Goal: Manage account settings

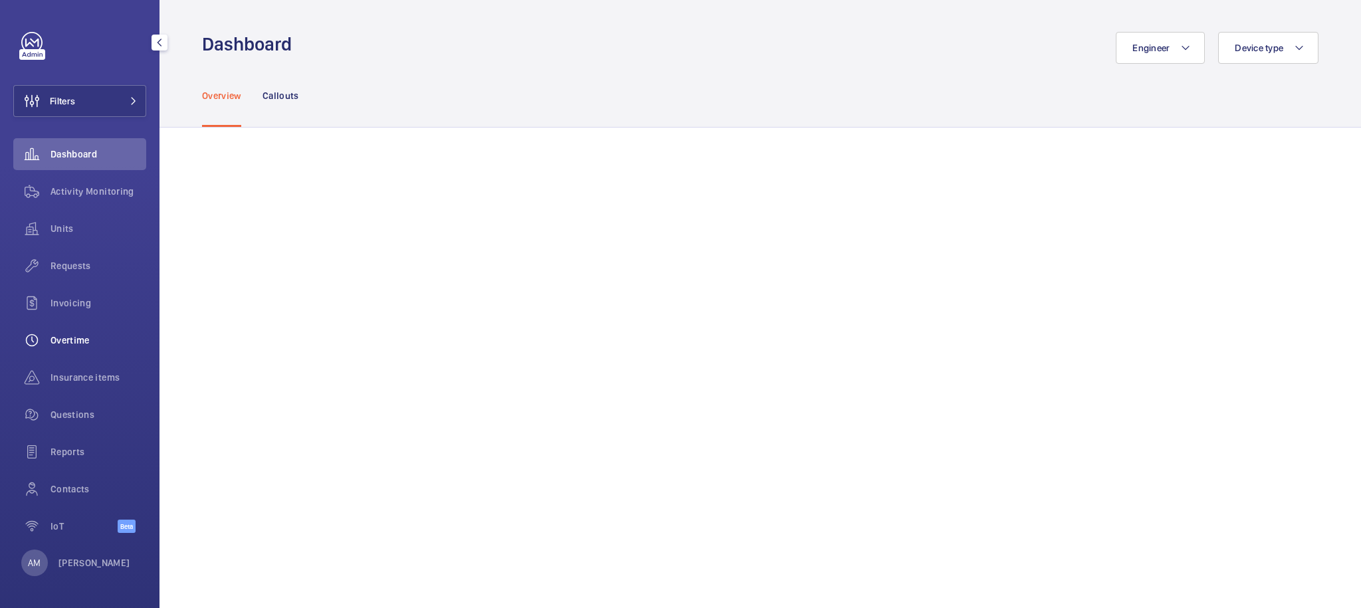
click at [82, 346] on span "Overtime" at bounding box center [98, 339] width 96 height 13
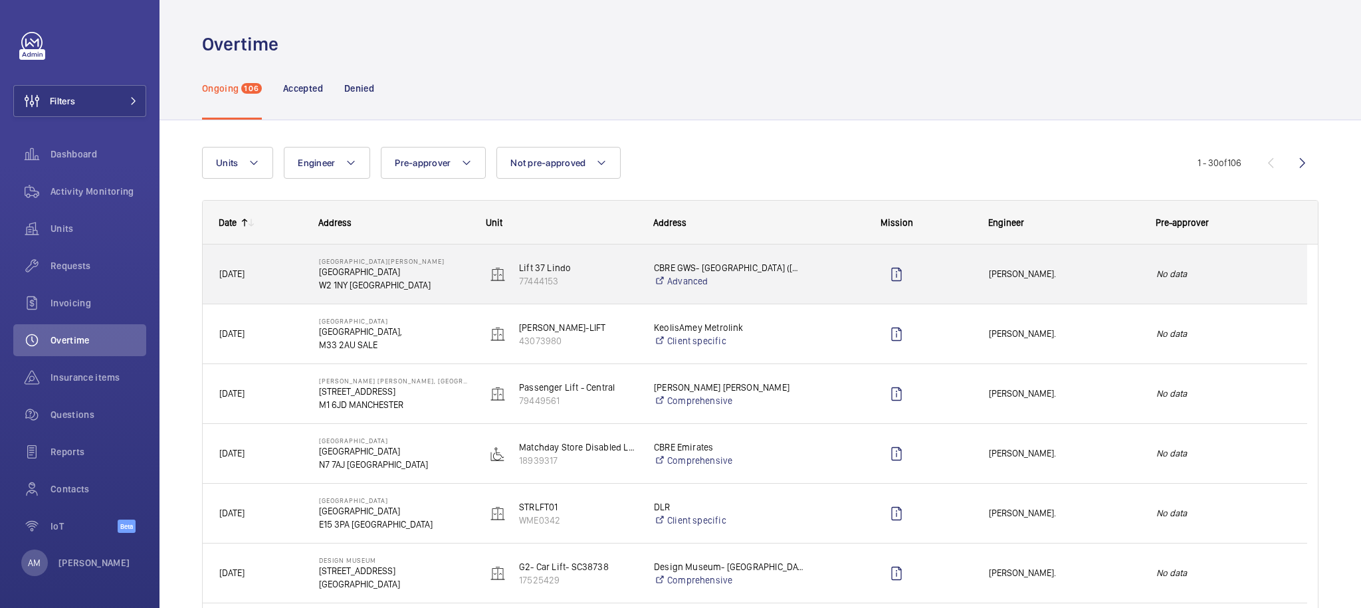
click at [1137, 278] on span "Simon Raymond." at bounding box center [1064, 273] width 150 height 15
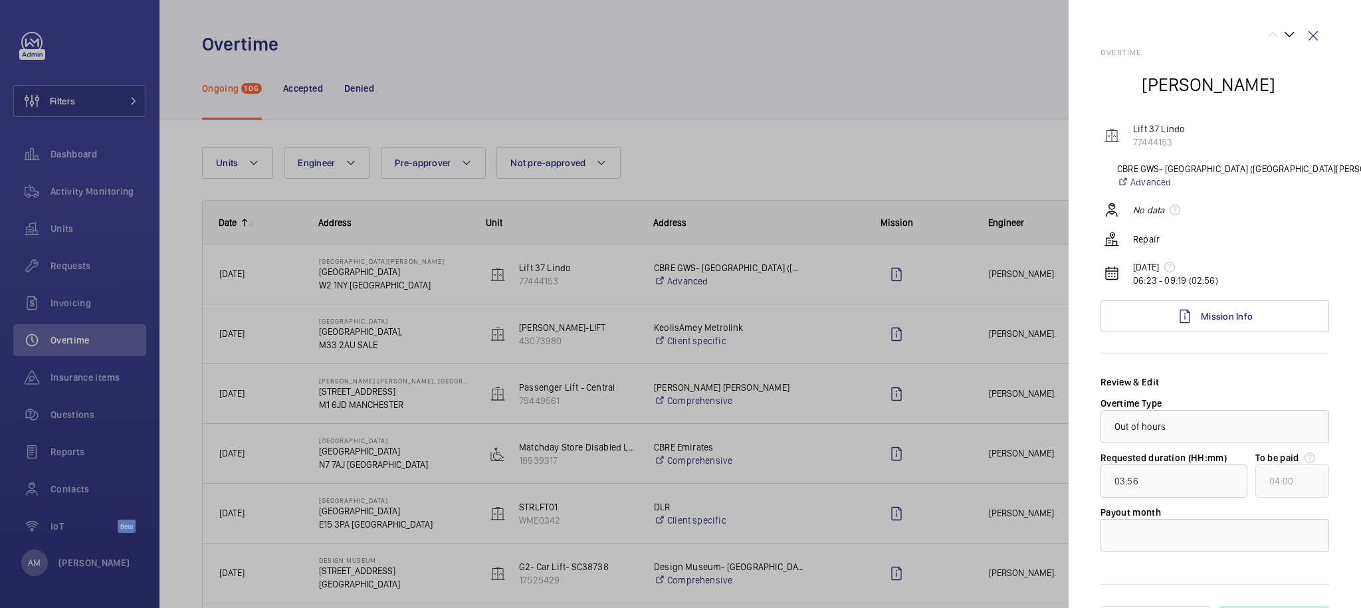
click at [942, 129] on div at bounding box center [680, 304] width 1361 height 608
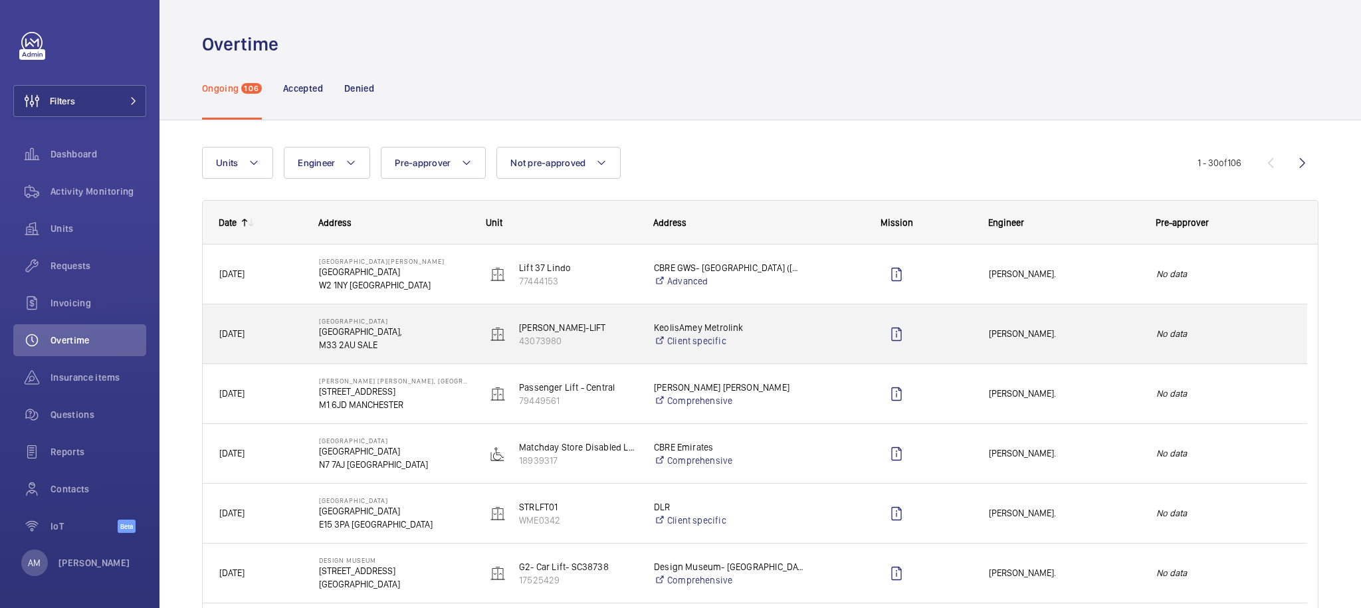
click at [1140, 328] on div "No data" at bounding box center [1223, 334] width 166 height 42
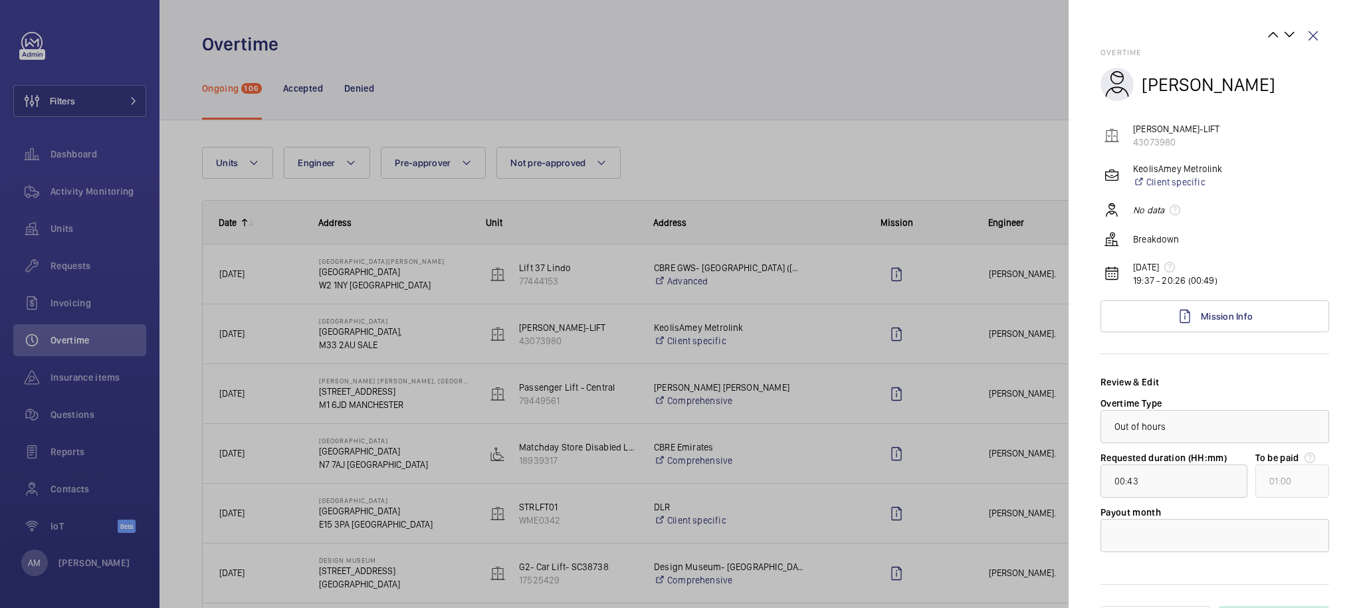
click at [987, 275] on div at bounding box center [680, 304] width 1361 height 608
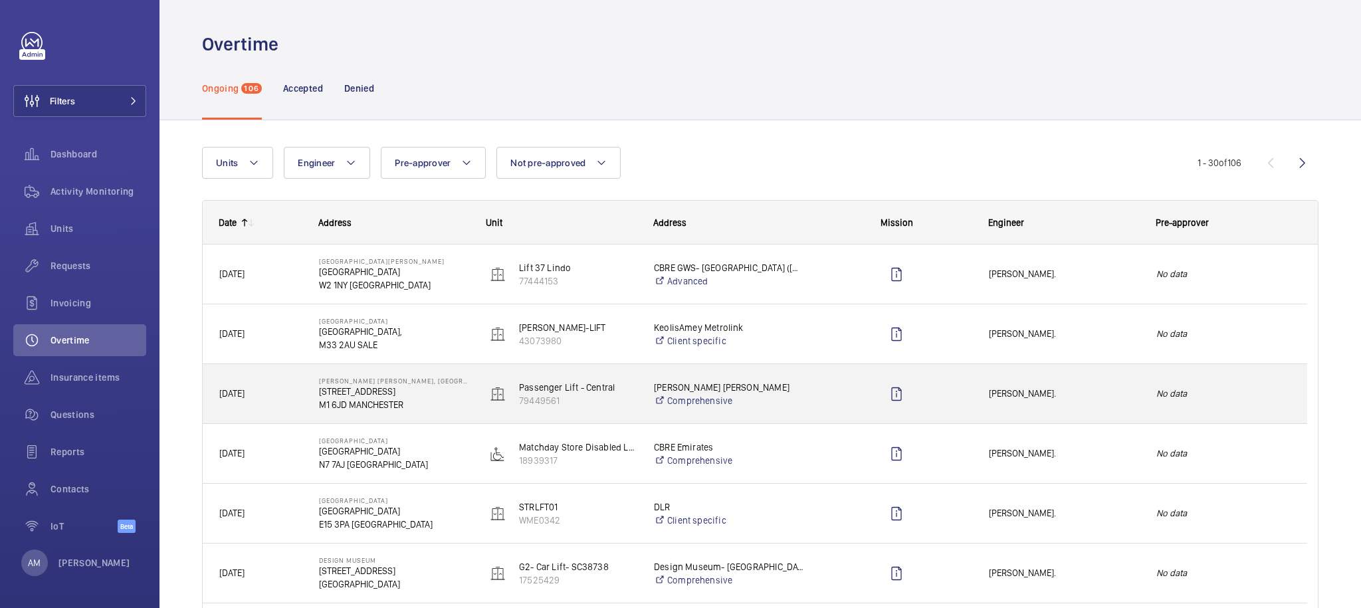
click at [1144, 394] on div "No data" at bounding box center [1223, 394] width 166 height 42
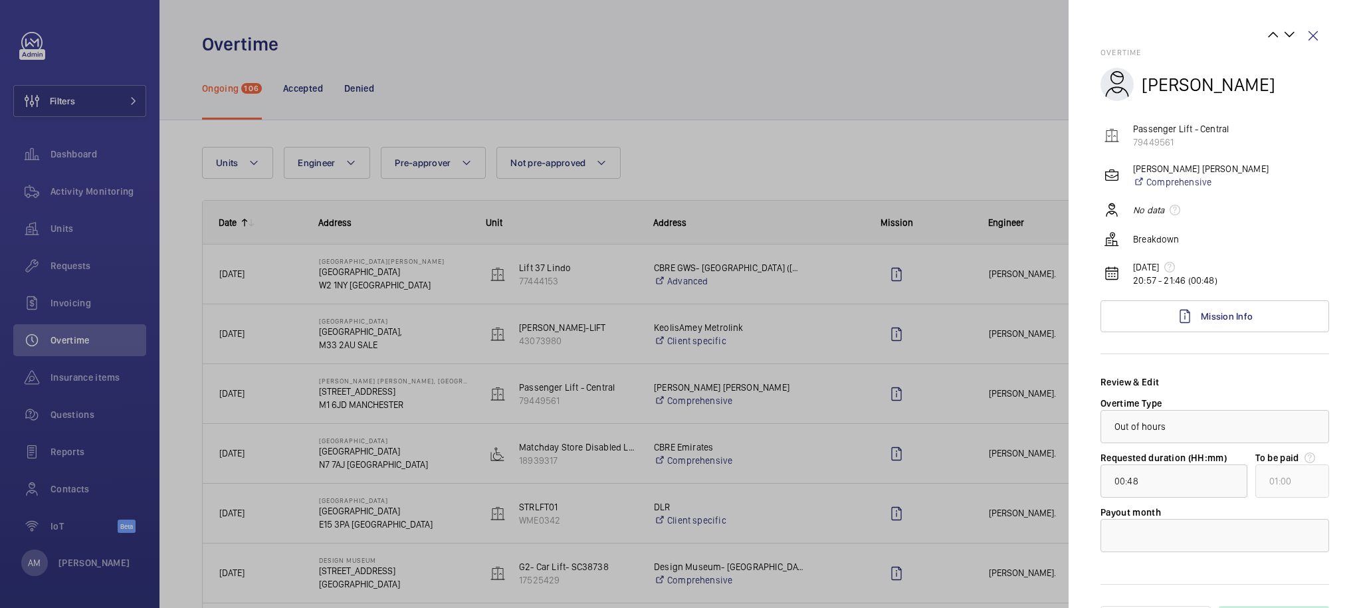
click at [1003, 431] on div at bounding box center [680, 304] width 1361 height 608
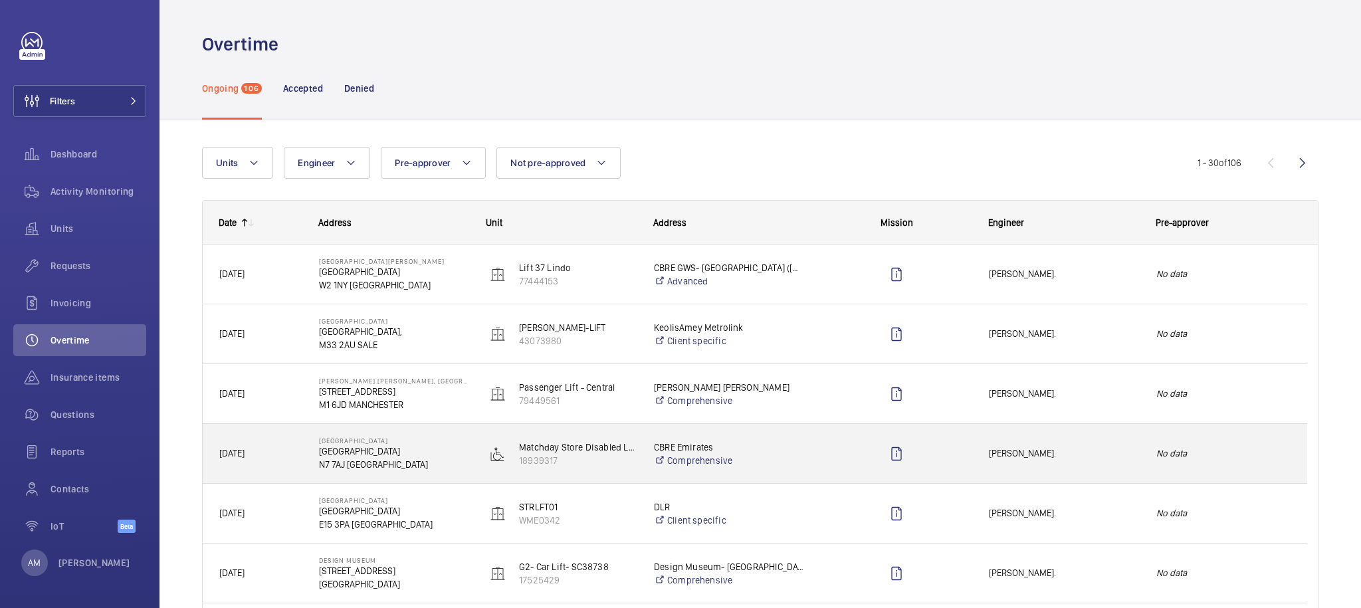
click at [1119, 459] on span "Clark Walters." at bounding box center [1064, 453] width 150 height 15
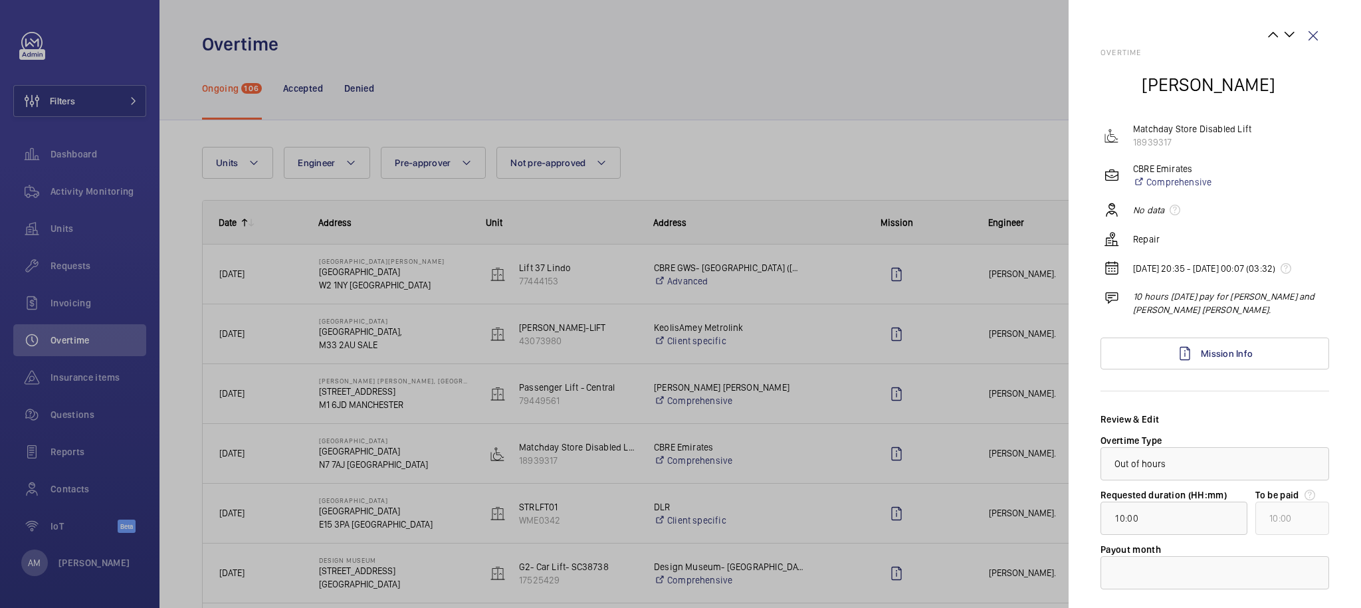
click at [987, 486] on div at bounding box center [680, 304] width 1361 height 608
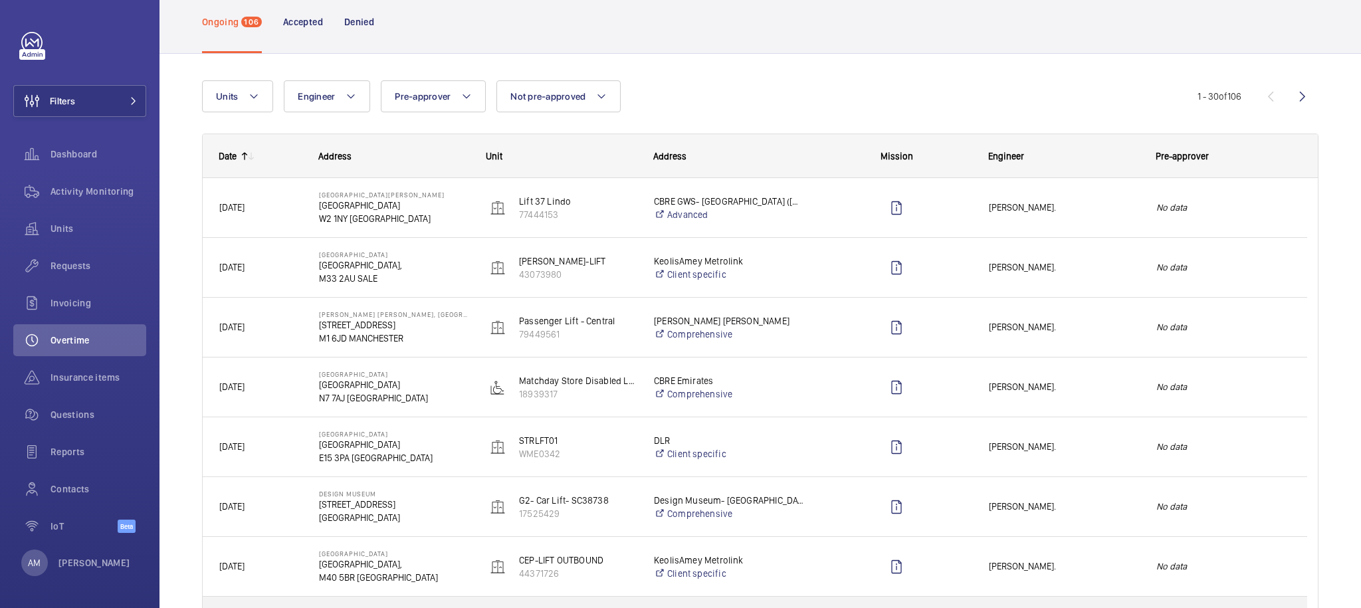
scroll to position [287, 0]
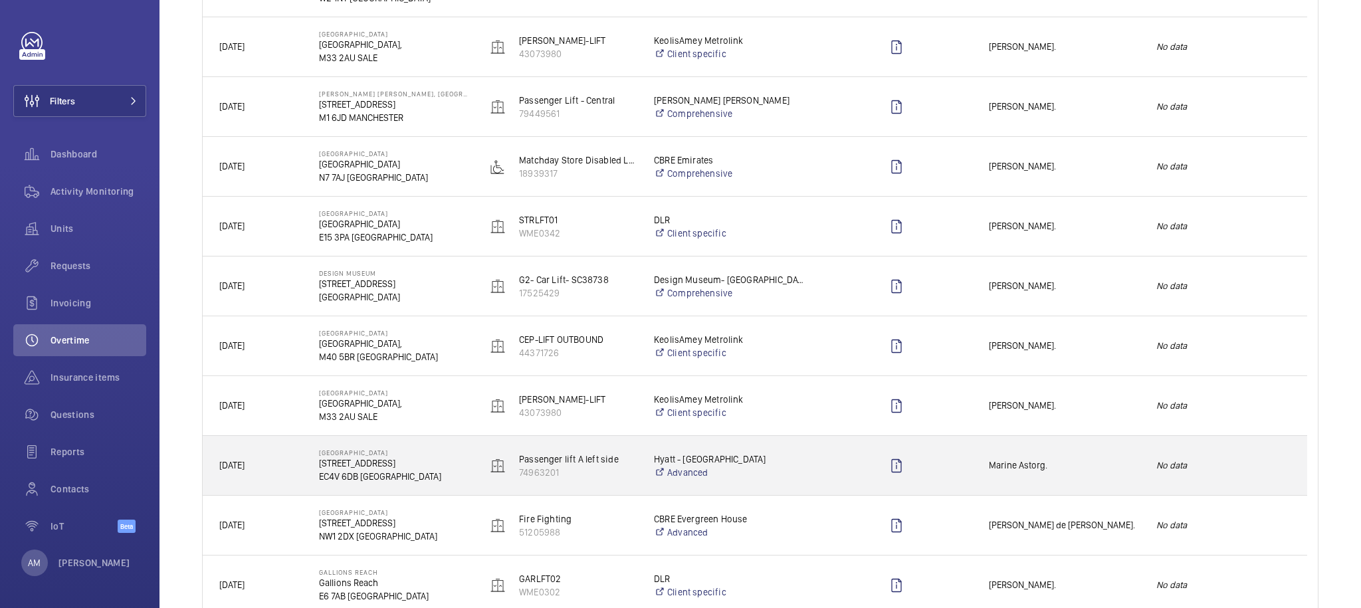
click at [1101, 460] on span "Marine Astorg." at bounding box center [1064, 465] width 150 height 15
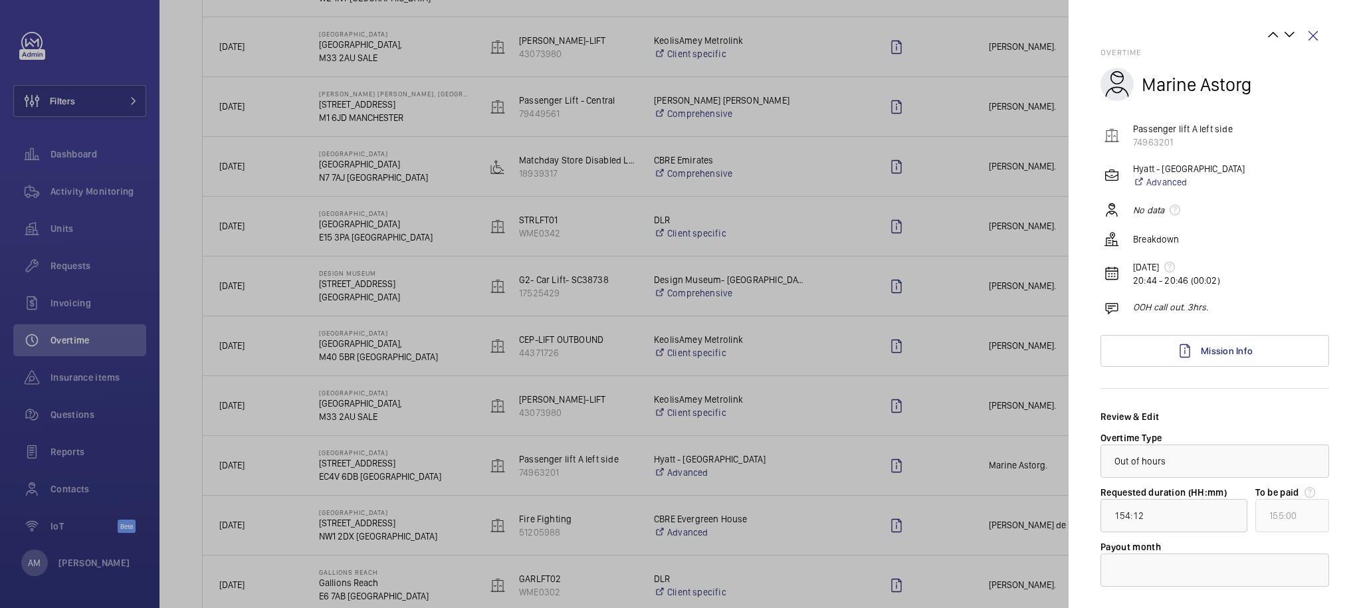
click at [966, 440] on div at bounding box center [680, 304] width 1361 height 608
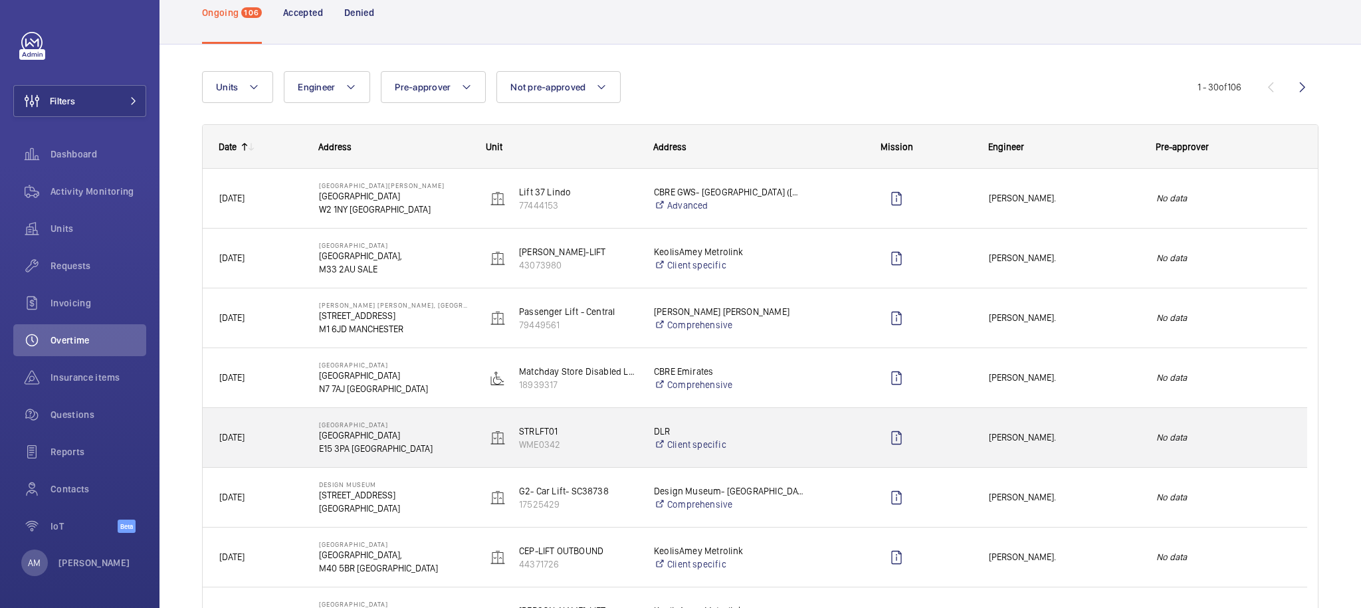
scroll to position [75, 0]
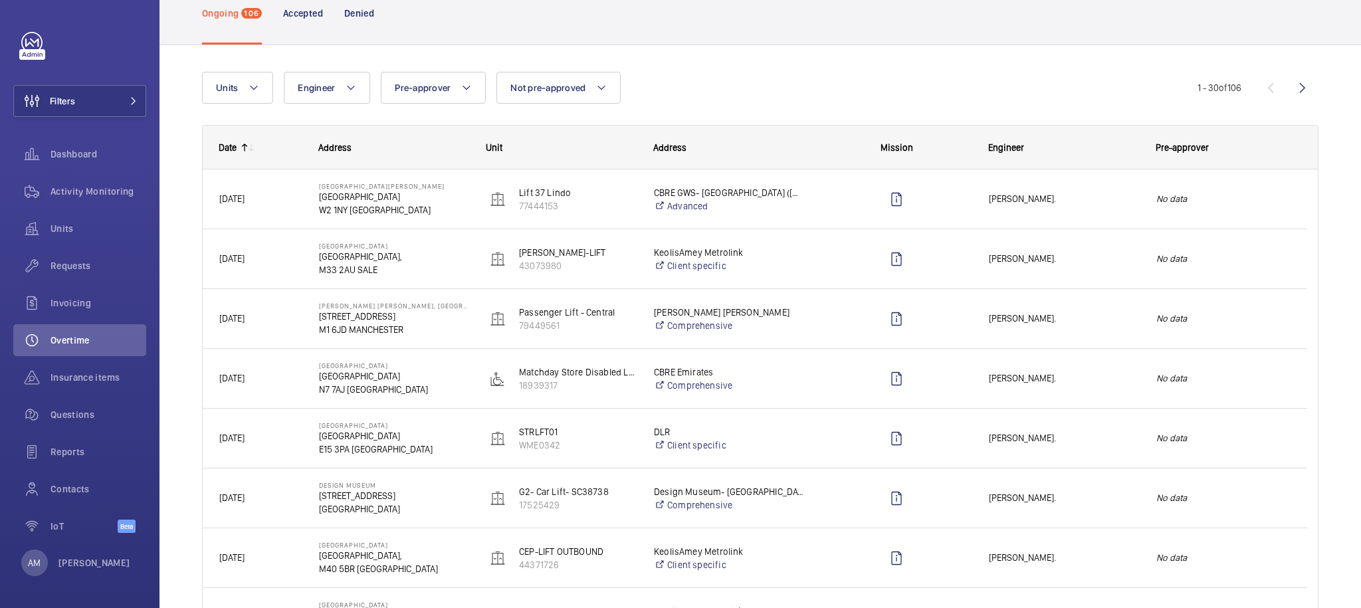
click at [230, 151] on div "Date" at bounding box center [228, 147] width 18 height 11
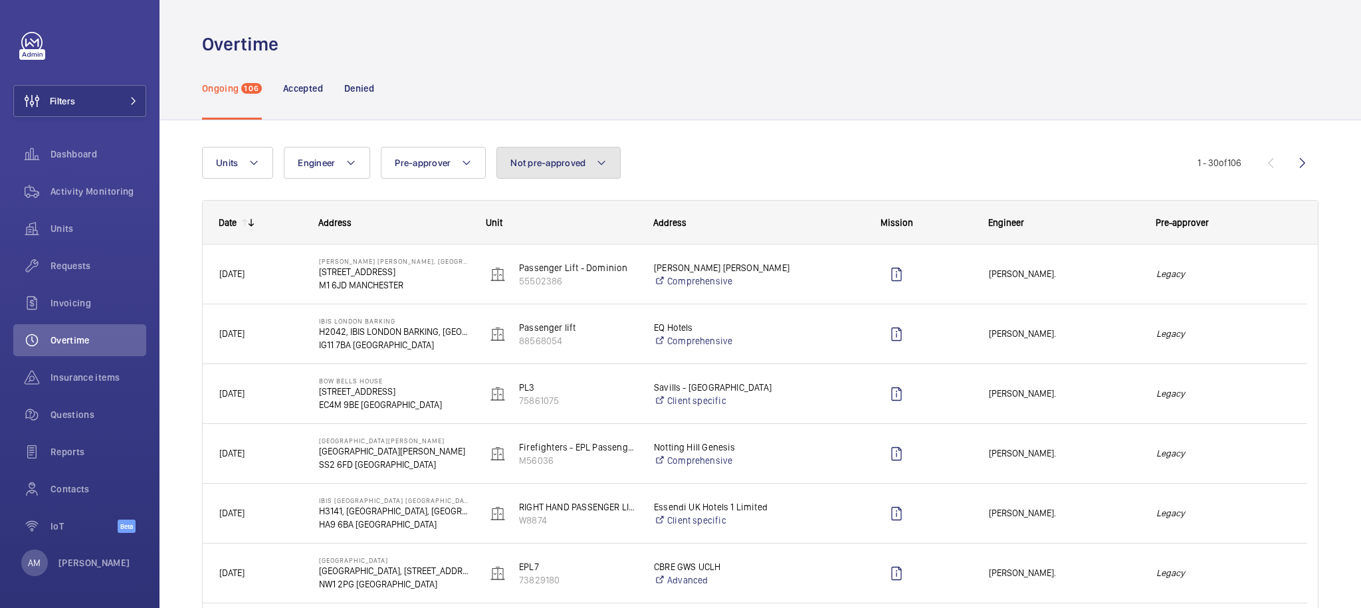
click at [577, 157] on span "Not pre-approved" at bounding box center [547, 162] width 75 height 11
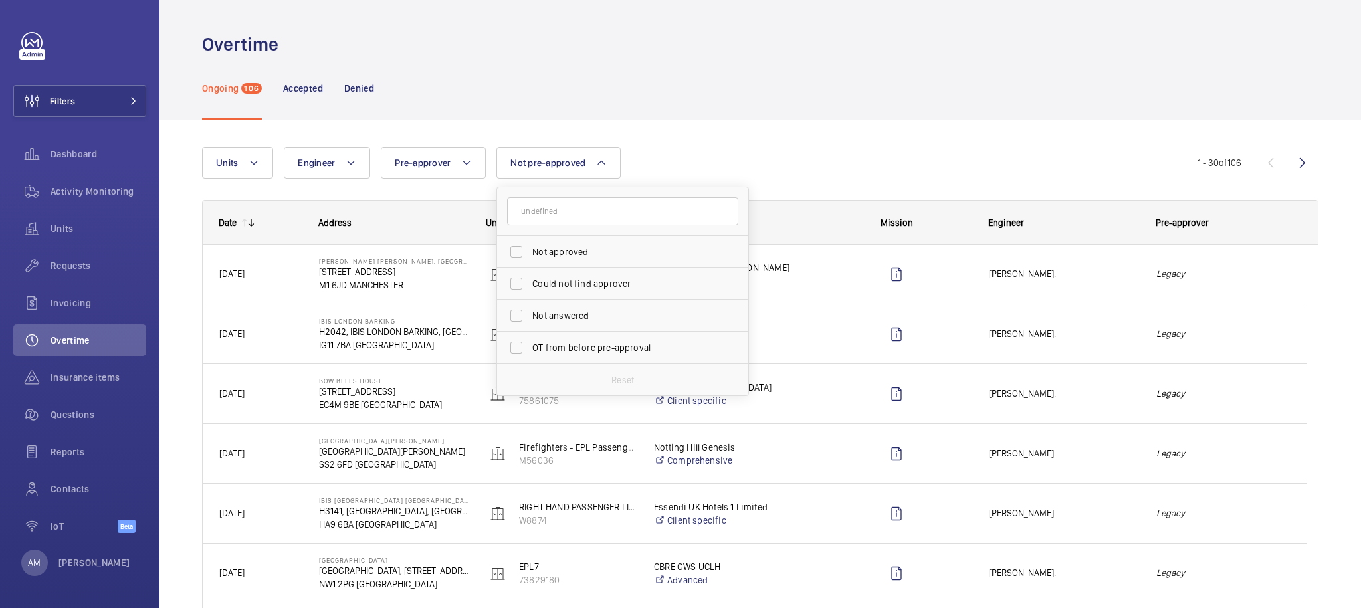
click at [727, 153] on div "Units Engineer Pre-approver Not pre-approved Not approved Could not find approv…" at bounding box center [699, 163] width 995 height 32
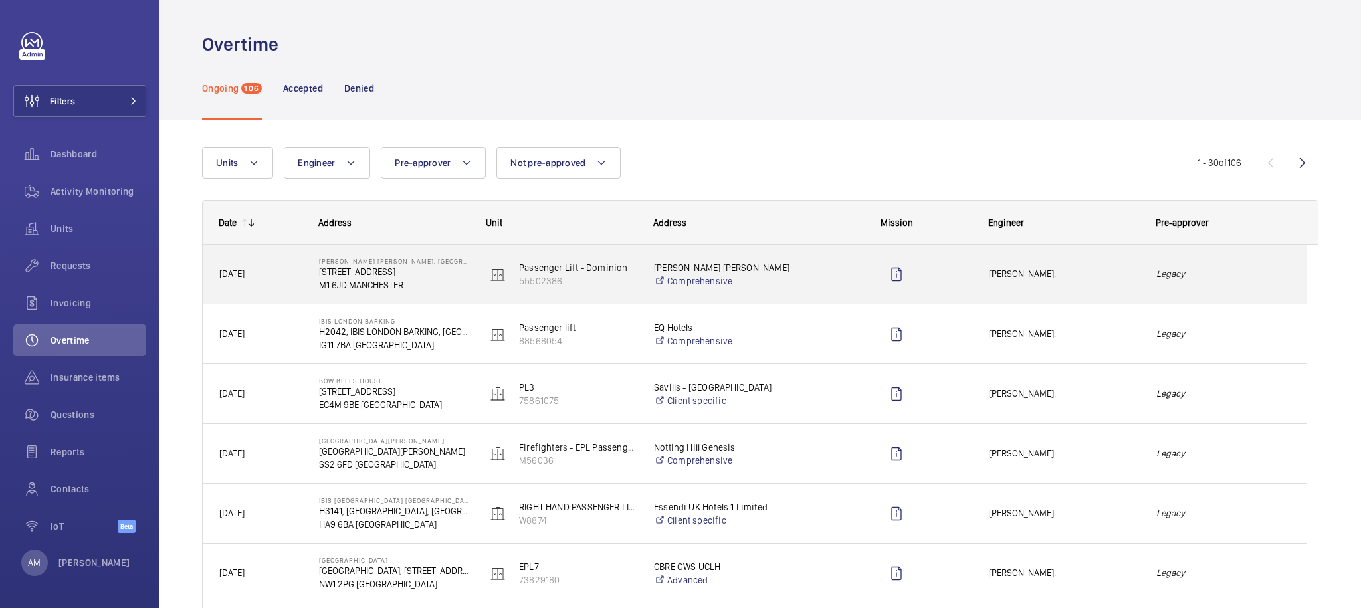
click at [1093, 265] on div "[PERSON_NAME]." at bounding box center [1056, 274] width 166 height 42
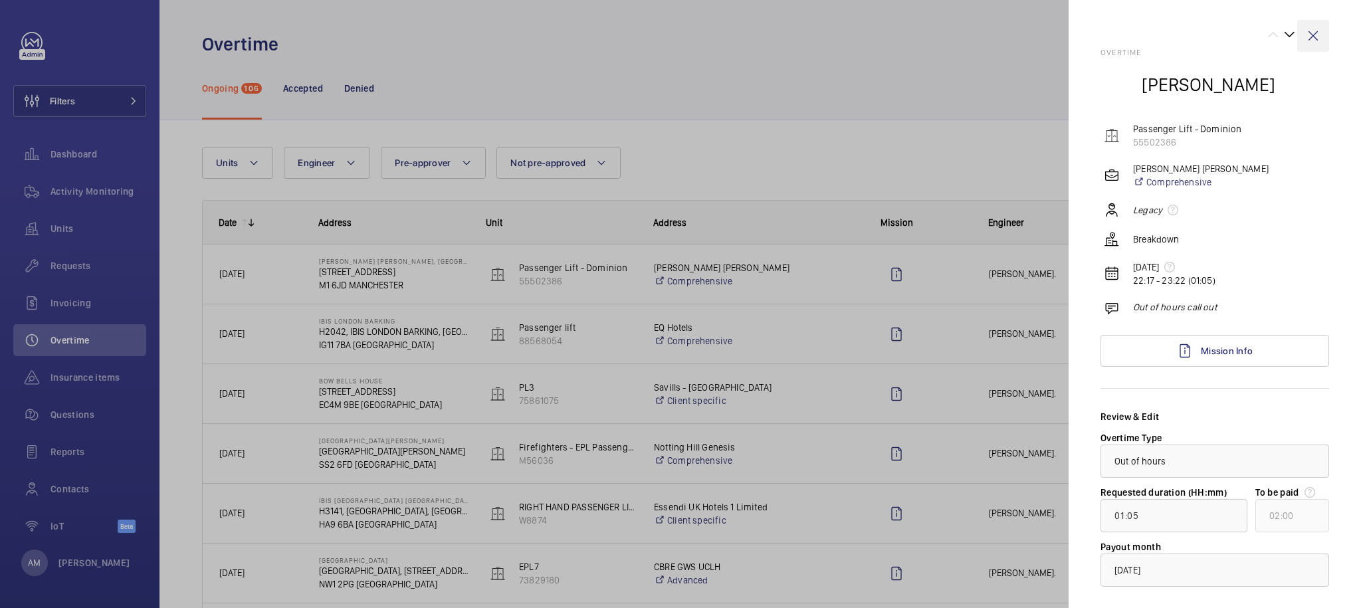
click at [1297, 31] on wm-front-icon-button at bounding box center [1313, 36] width 32 height 32
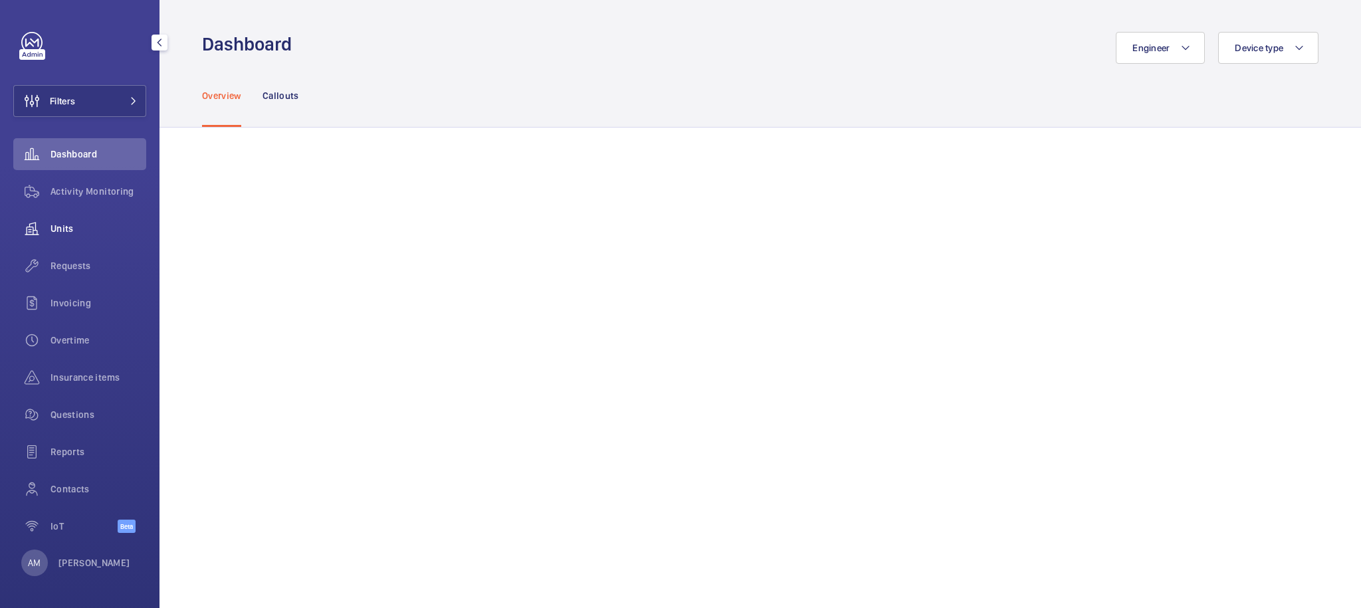
click at [45, 216] on wm-front-icon-button at bounding box center [31, 229] width 37 height 32
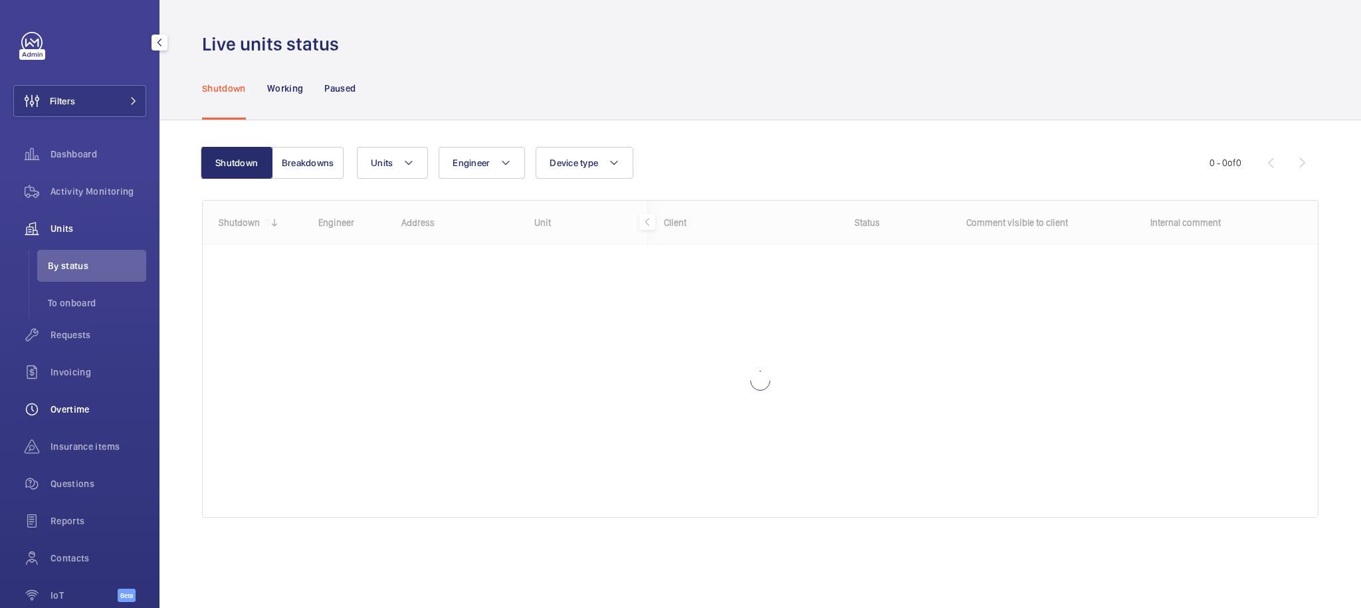
click at [77, 403] on span "Overtime" at bounding box center [98, 409] width 96 height 13
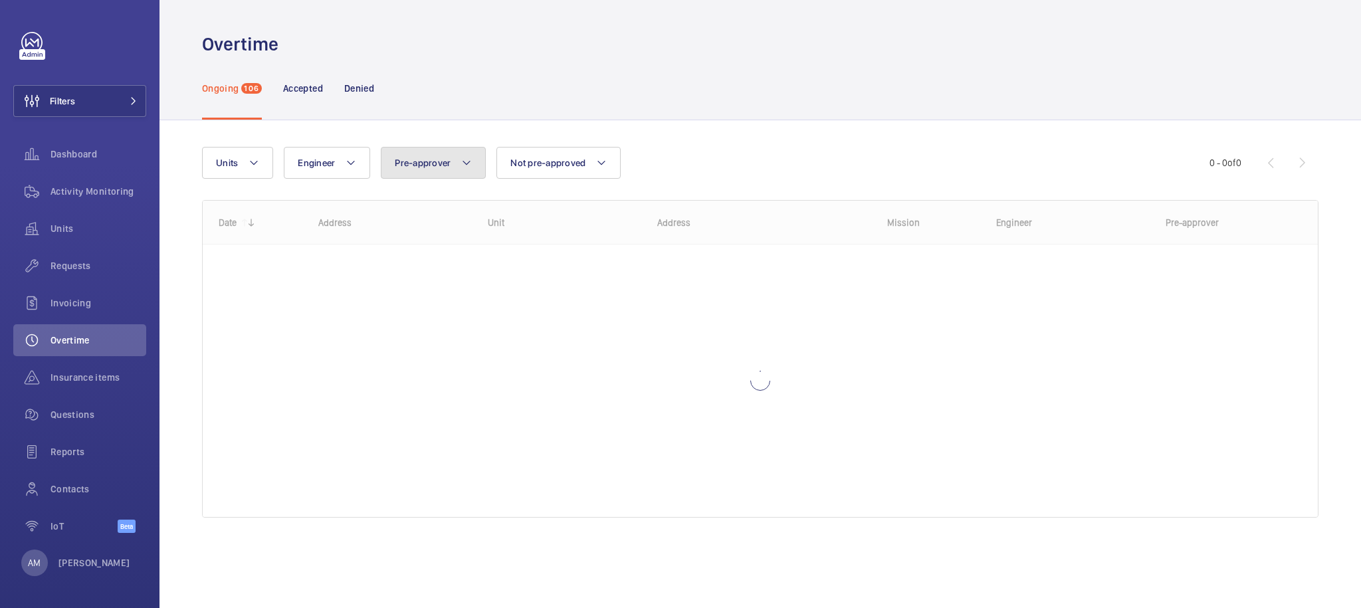
click at [456, 158] on button "Pre-approver" at bounding box center [433, 163] width 105 height 32
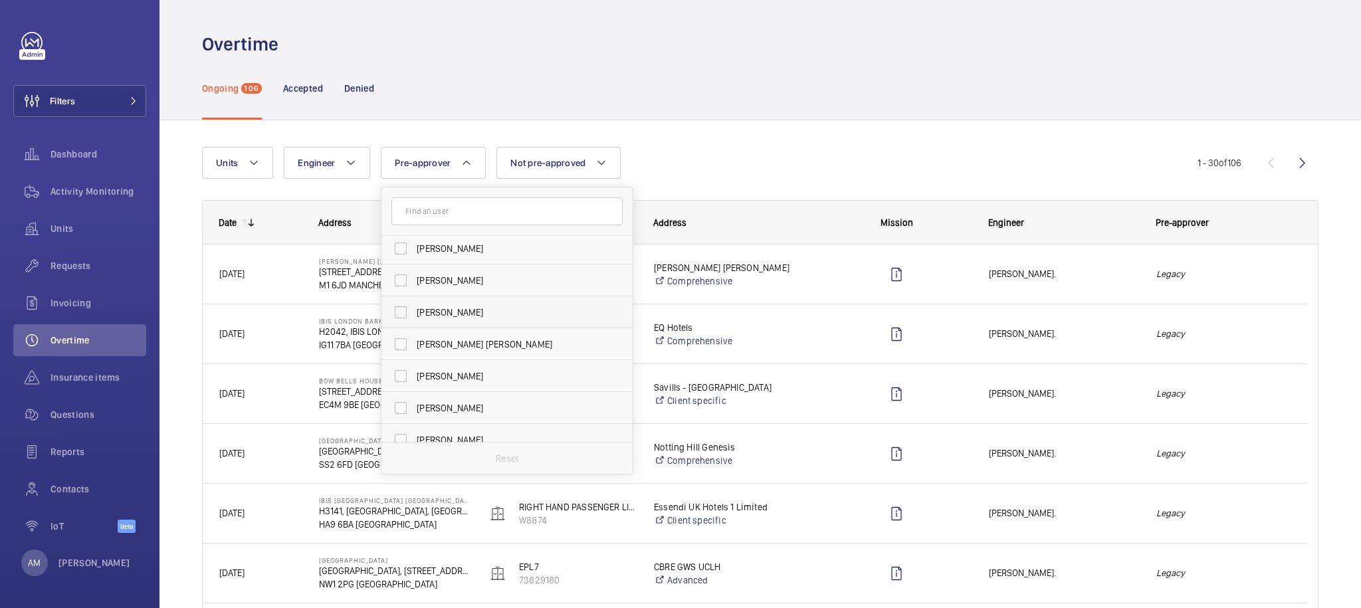
scroll to position [49, 0]
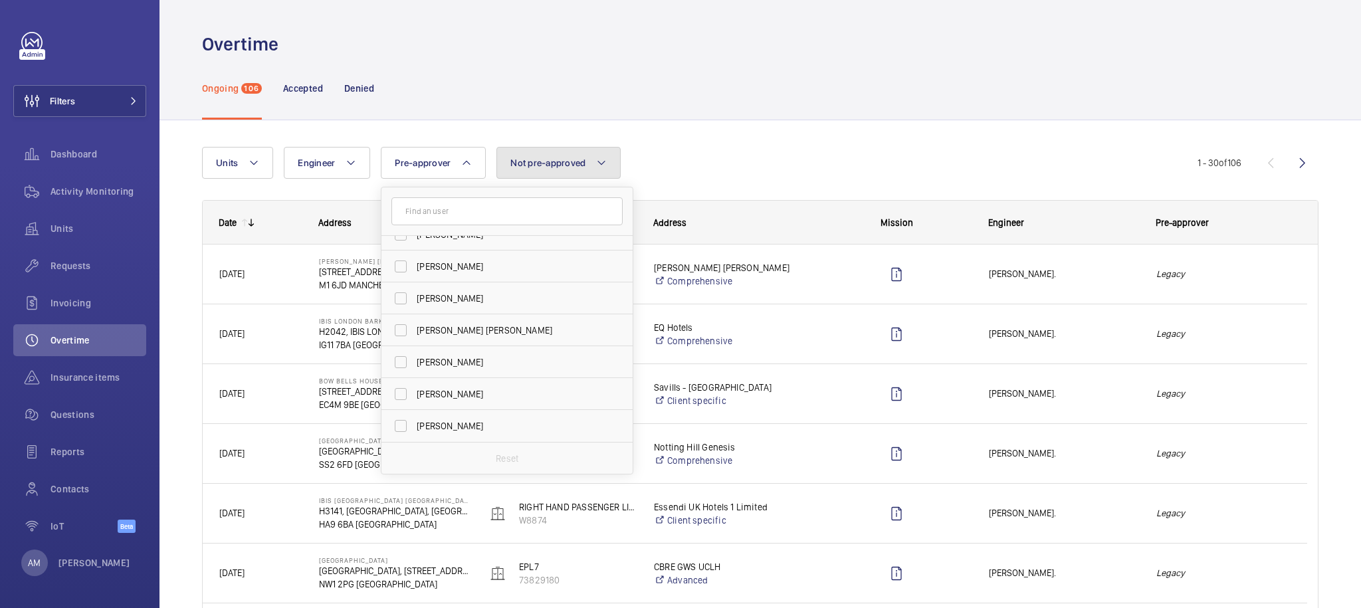
click at [572, 159] on span "Not pre-approved" at bounding box center [547, 162] width 75 height 11
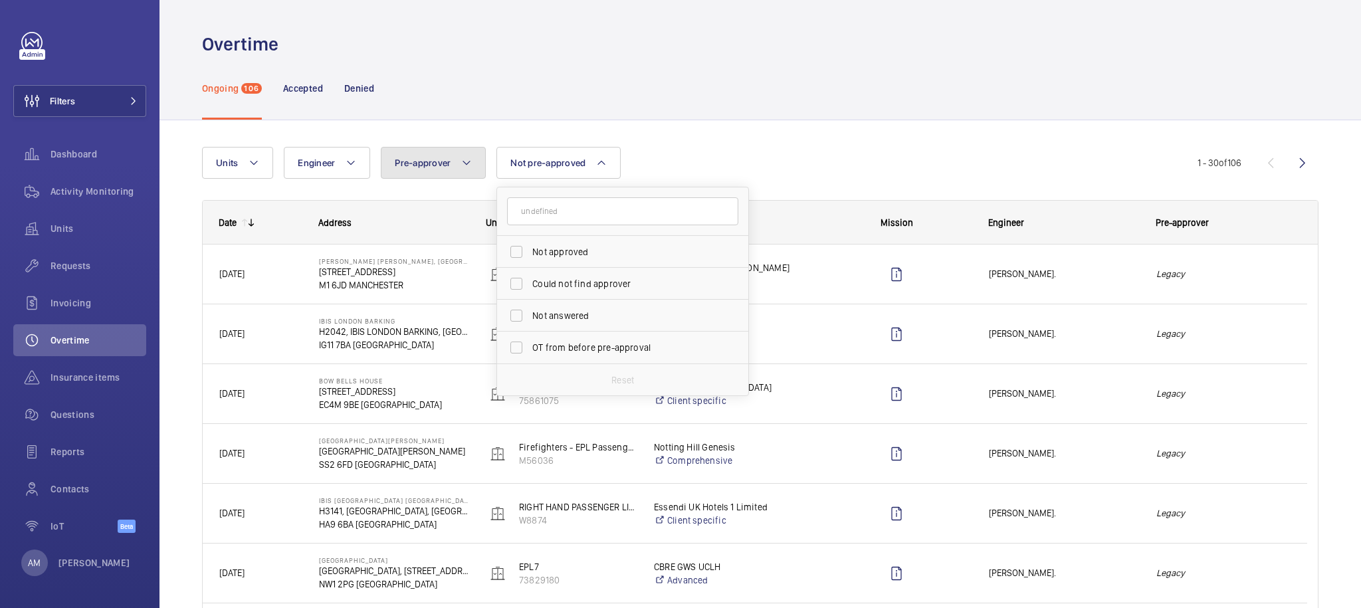
click at [389, 157] on button "Pre-approver" at bounding box center [433, 163] width 105 height 32
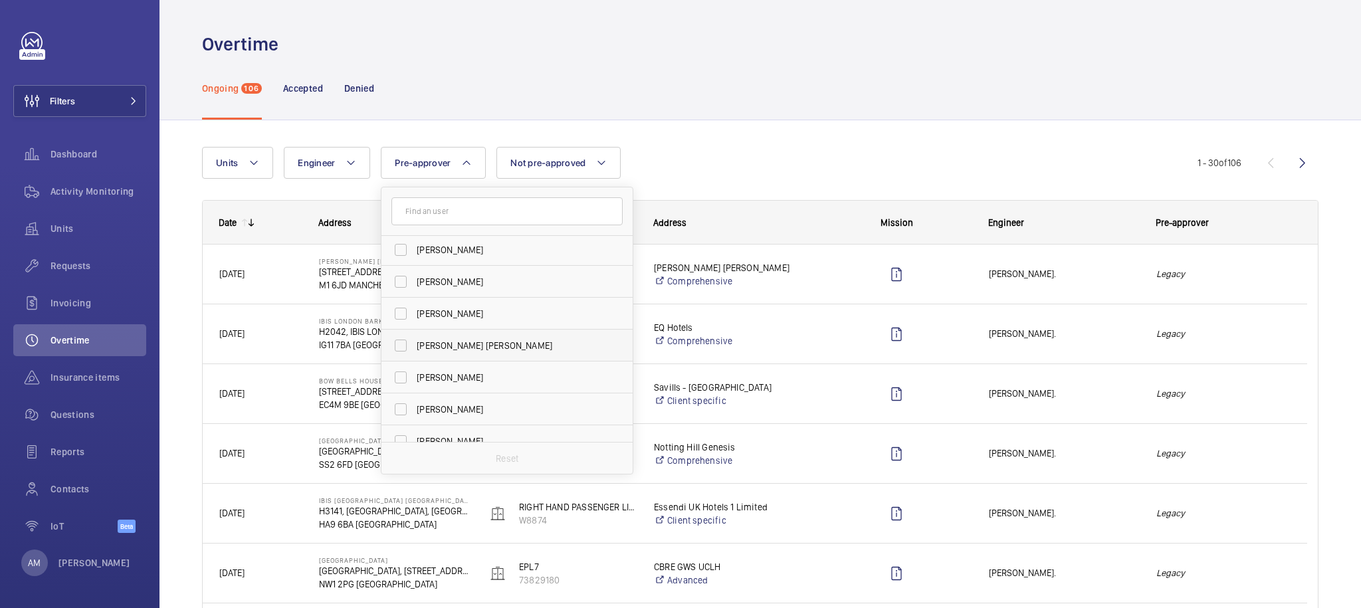
scroll to position [0, 0]
click at [50, 559] on div "AM Amine Medaghri-Alaoui" at bounding box center [75, 562] width 109 height 27
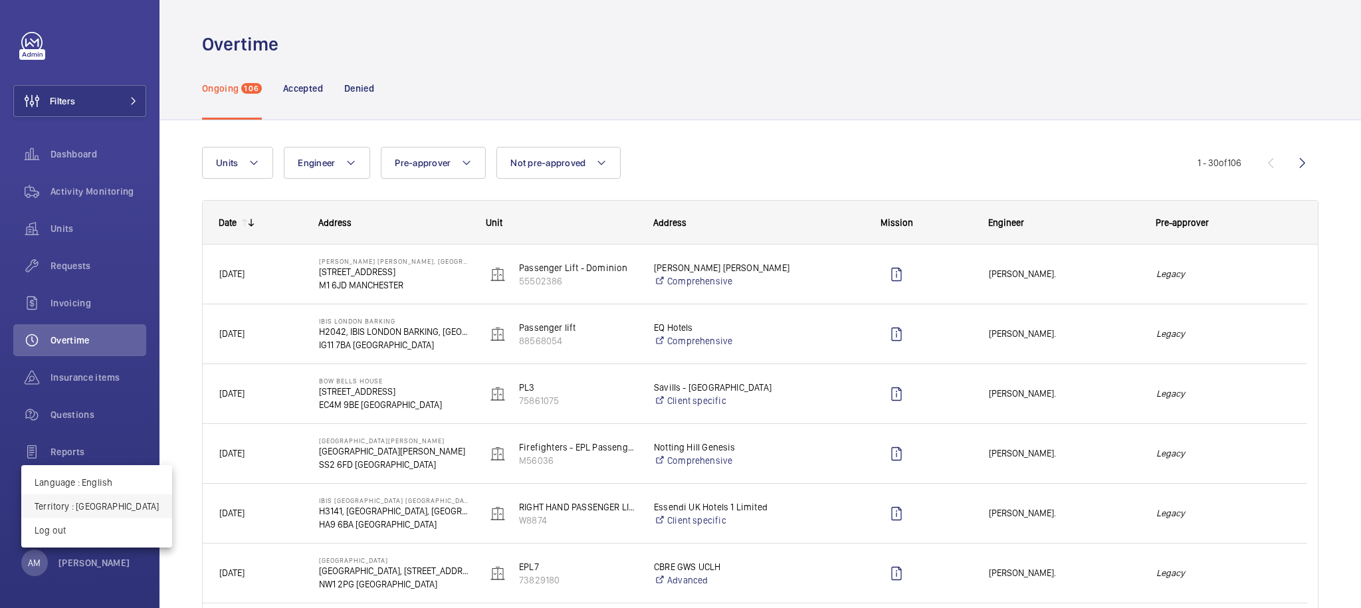
click at [103, 510] on p "Territory : United Kingdom" at bounding box center [97, 506] width 124 height 13
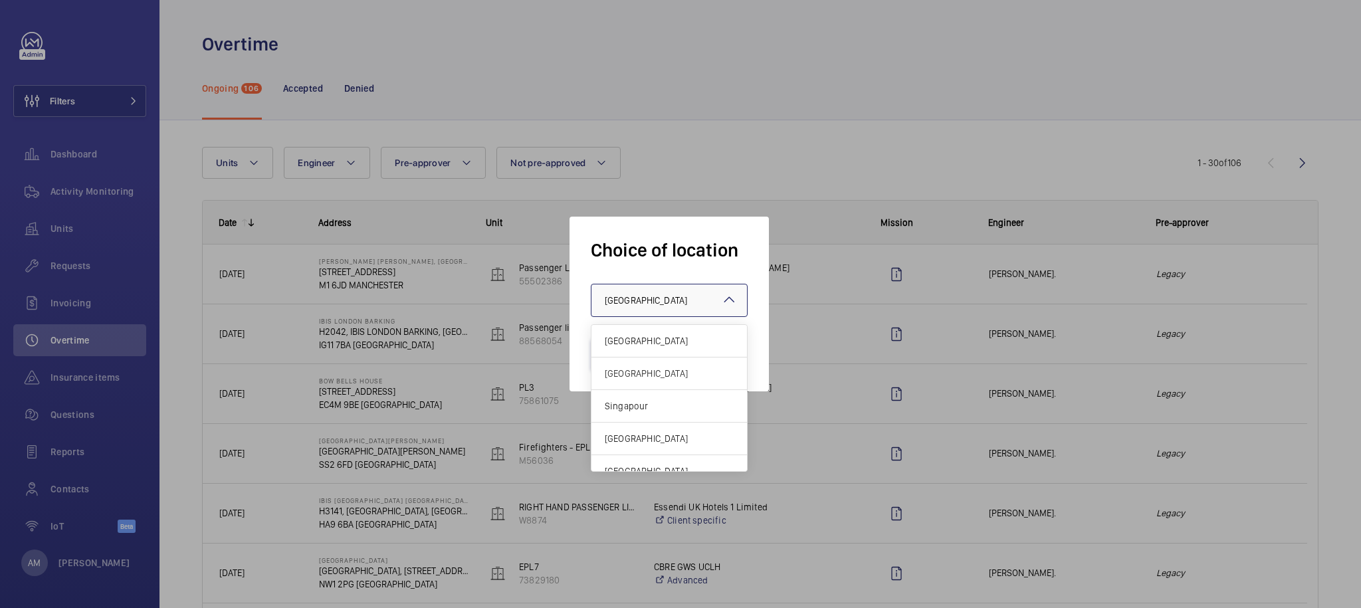
drag, startPoint x: 666, startPoint y: 304, endPoint x: 727, endPoint y: 318, distance: 63.3
click at [666, 304] on span "[GEOGRAPHIC_DATA]" at bounding box center [646, 300] width 82 height 11
click at [696, 346] on span "France" at bounding box center [669, 340] width 129 height 13
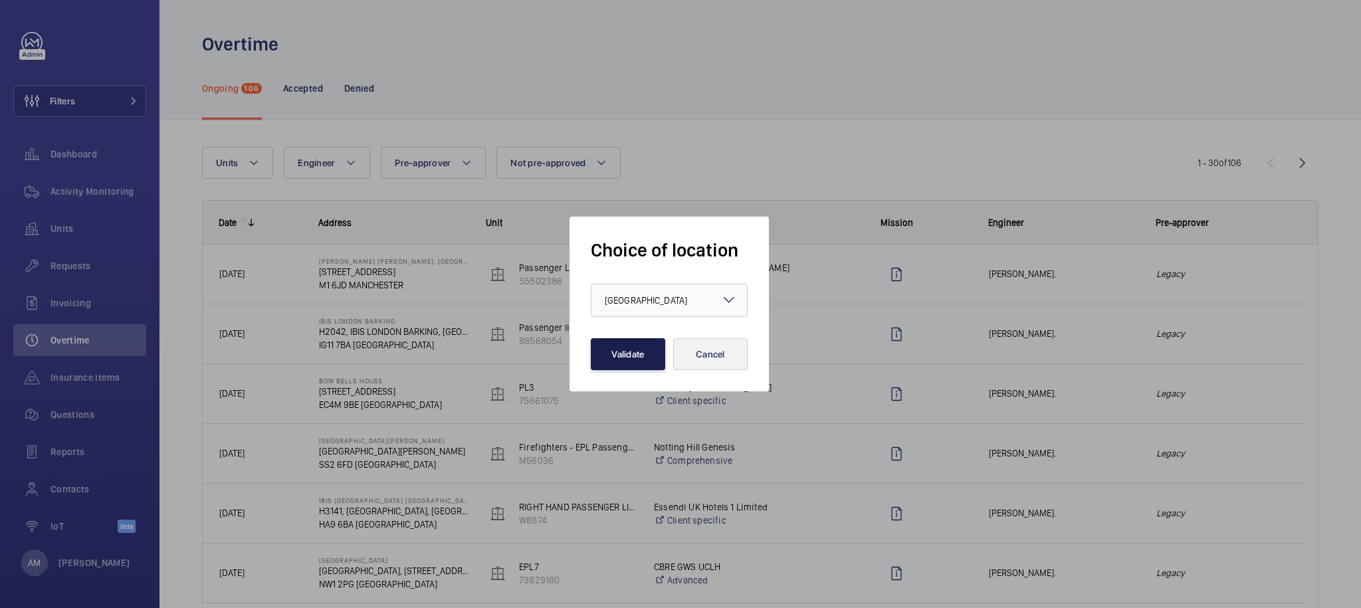
click at [662, 359] on button "Validate" at bounding box center [628, 354] width 74 height 32
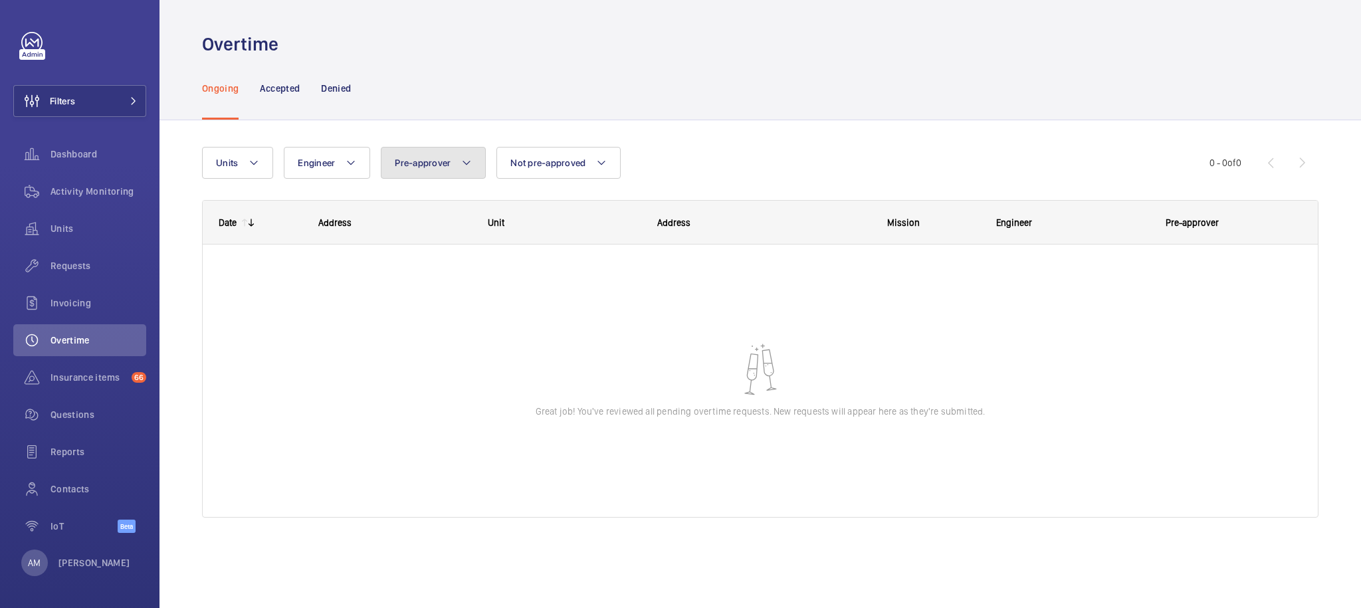
click at [453, 165] on button "Pre-approver" at bounding box center [433, 163] width 105 height 32
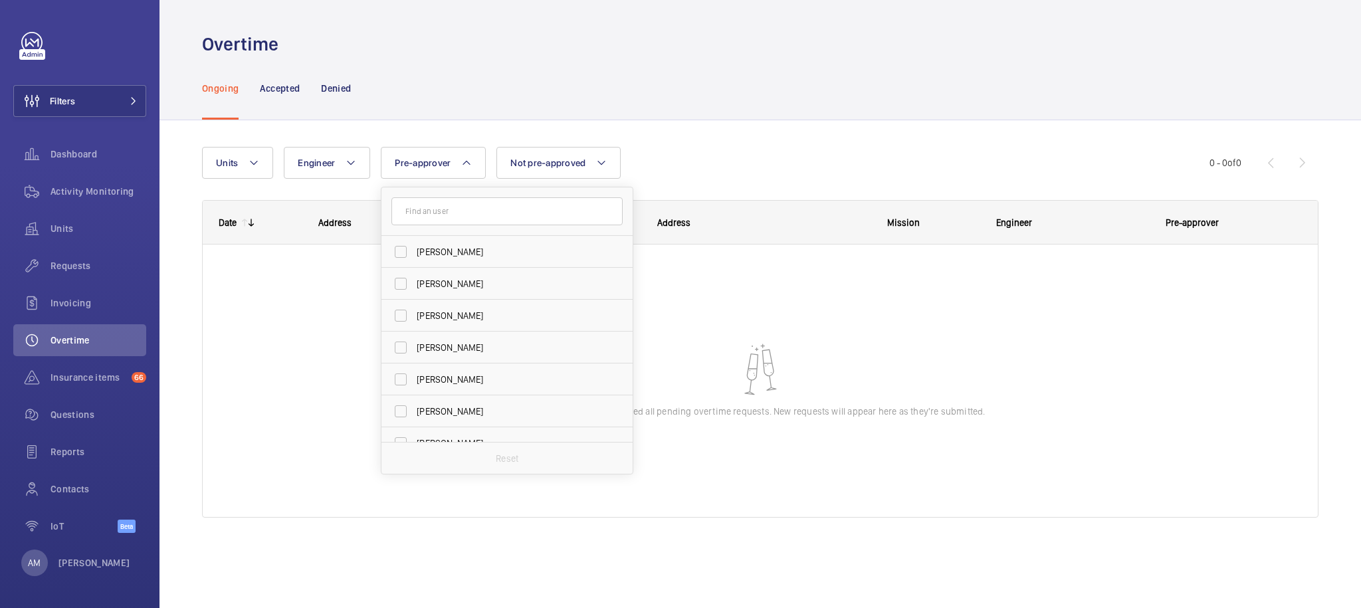
click at [669, 130] on div "Units Engineer Pre-approver [PERSON_NAME] [PERSON_NAME] [PERSON_NAME] [PERSON_N…" at bounding box center [760, 338] width 1116 height 424
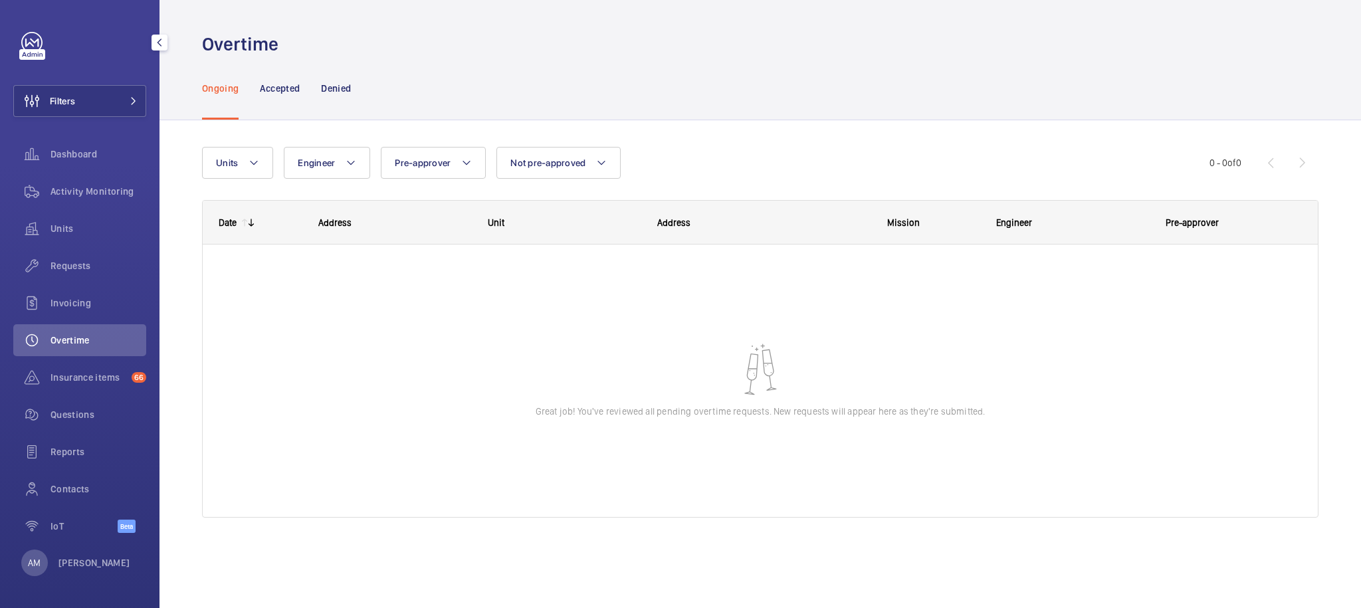
click at [50, 555] on div "AM [PERSON_NAME]" at bounding box center [75, 562] width 109 height 27
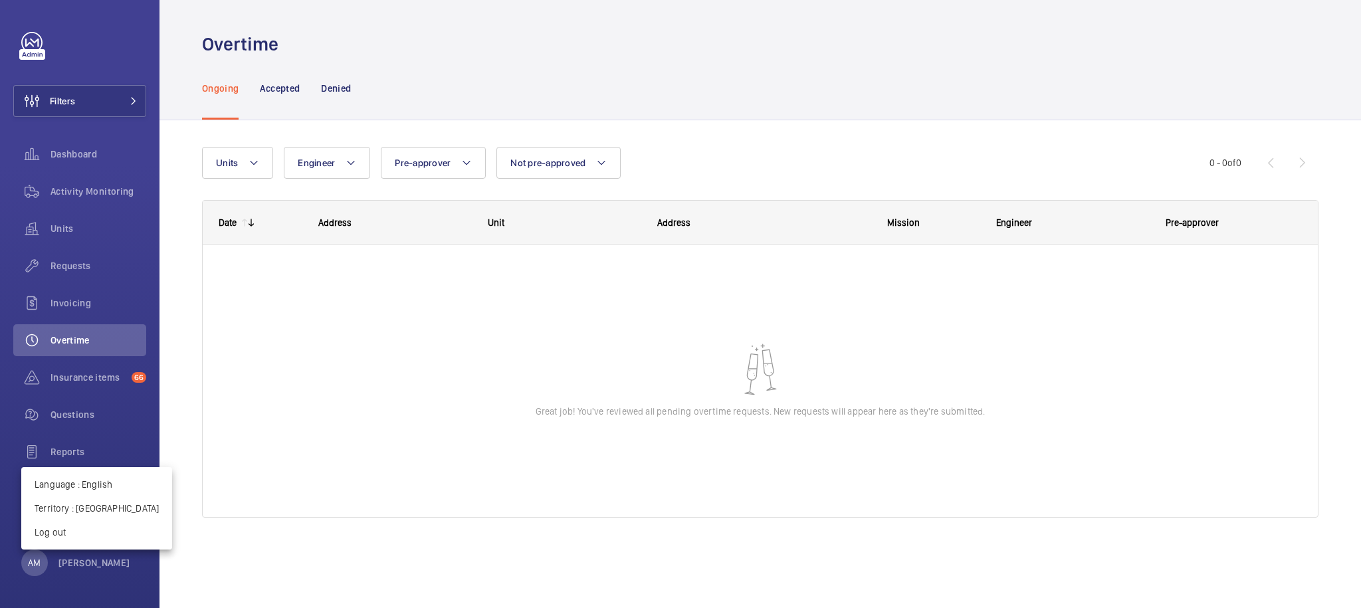
click at [41, 568] on div at bounding box center [680, 304] width 1361 height 608
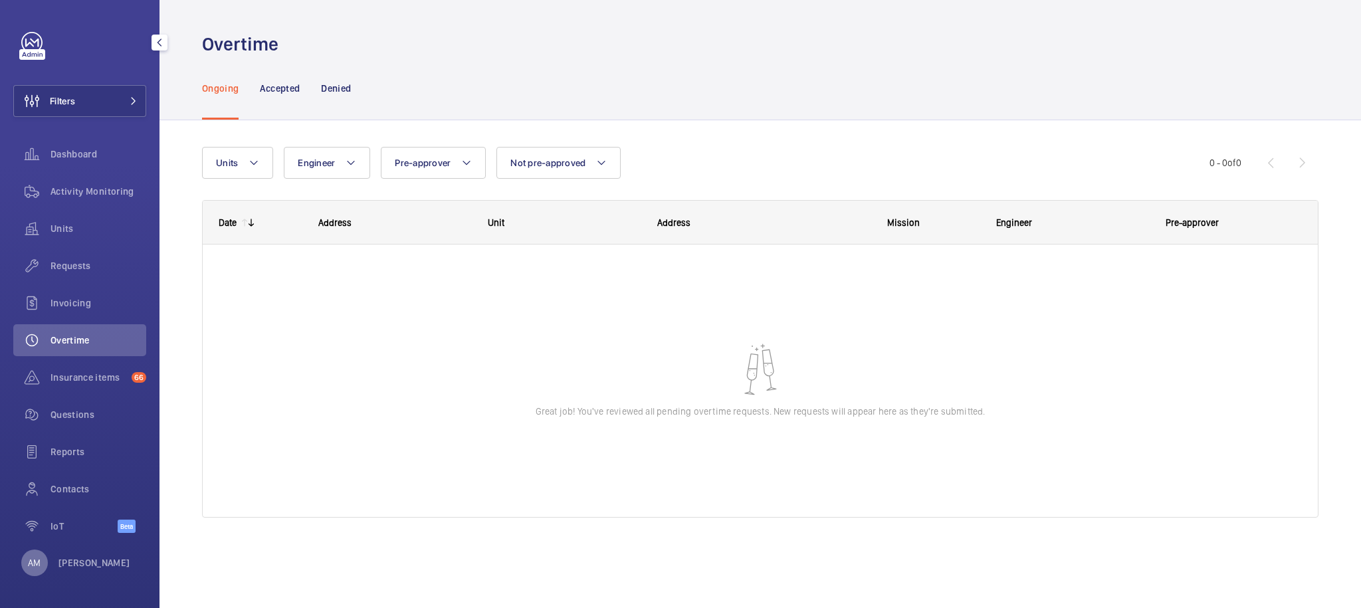
click at [46, 567] on div "AM" at bounding box center [34, 562] width 27 height 27
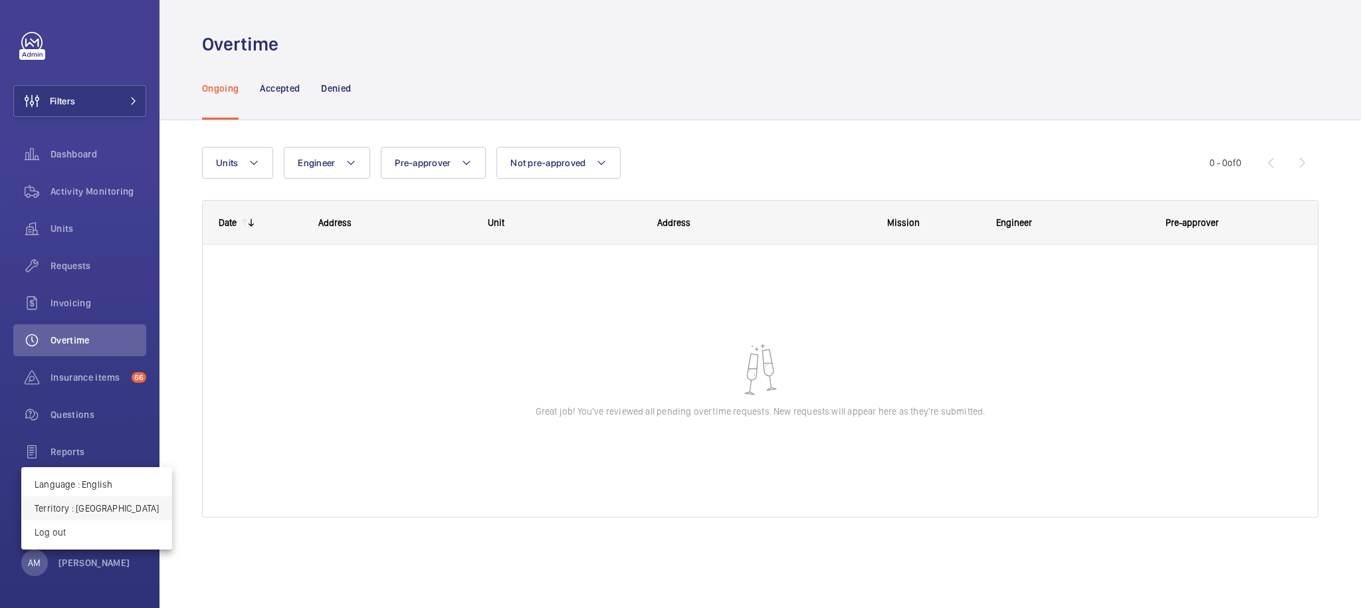
click at [88, 502] on p "Territory : [GEOGRAPHIC_DATA]" at bounding box center [97, 508] width 124 height 13
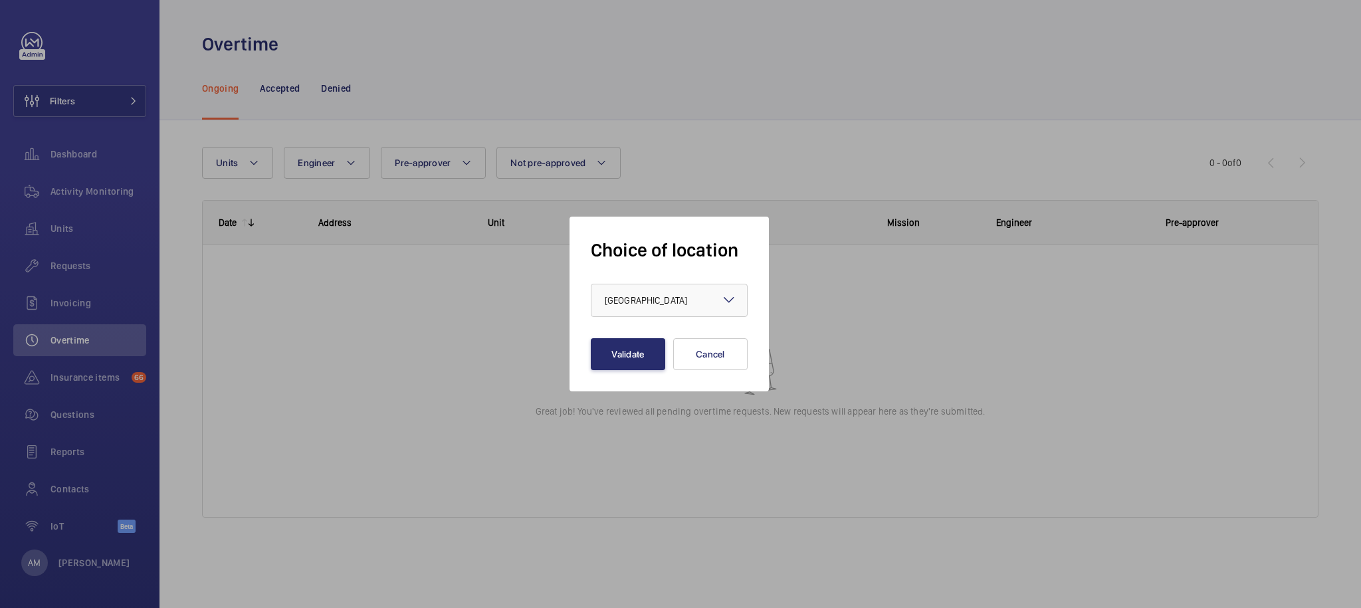
drag, startPoint x: 704, startPoint y: 301, endPoint x: 749, endPoint y: 339, distance: 58.9
click at [705, 301] on div at bounding box center [668, 300] width 155 height 32
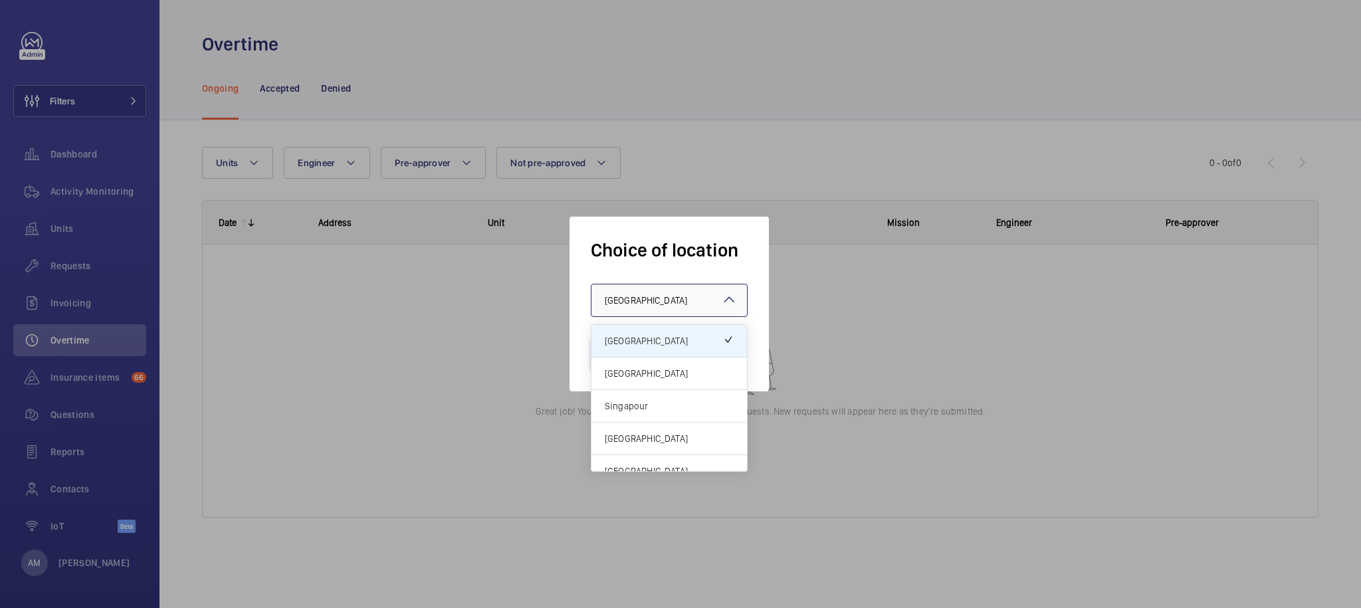
click at [656, 415] on div "Singapour" at bounding box center [668, 406] width 155 height 33
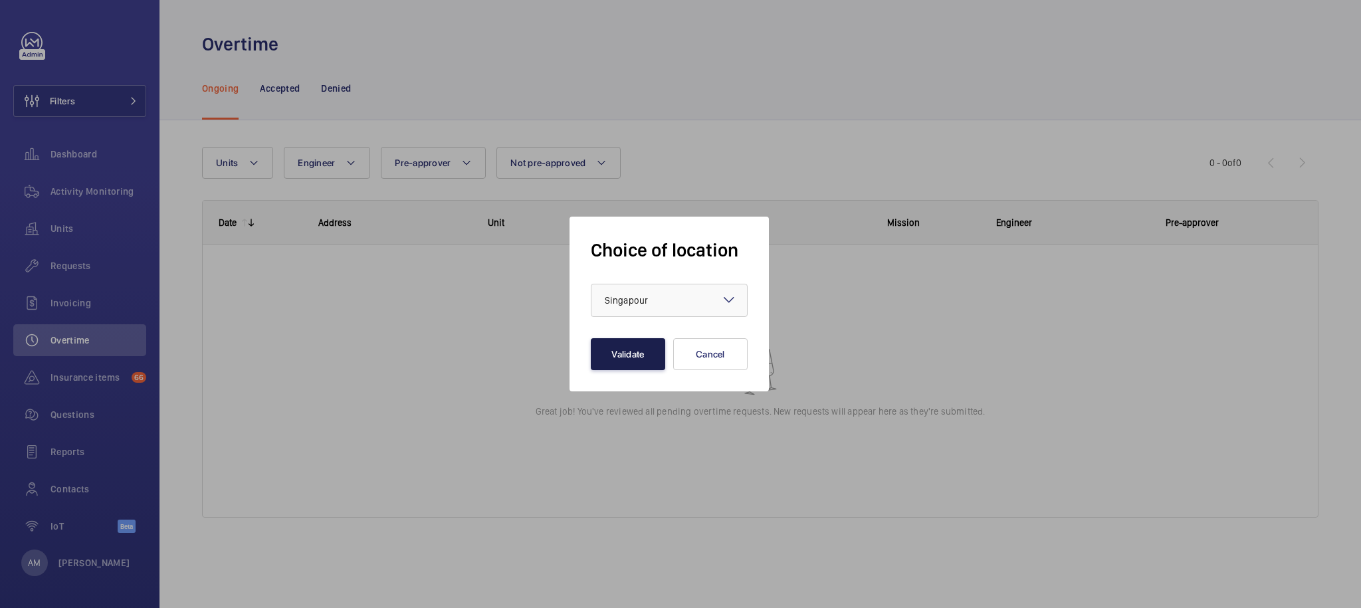
click at [609, 345] on button "Validate" at bounding box center [628, 354] width 74 height 32
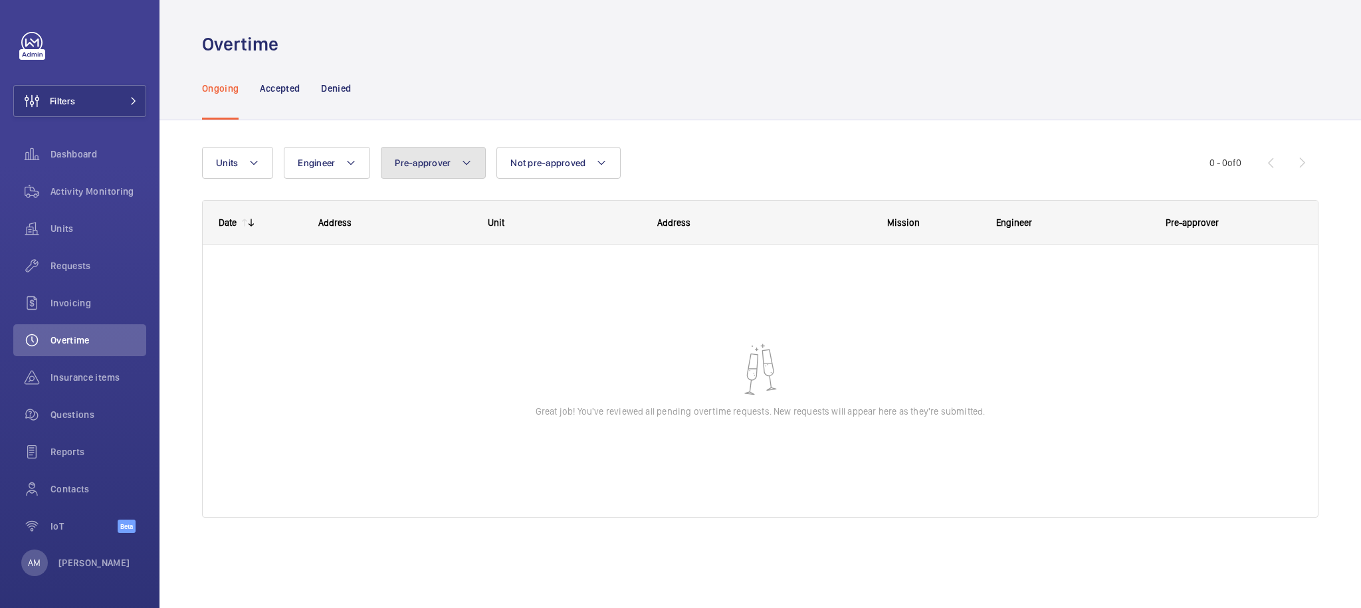
click at [435, 167] on span "Pre-approver" at bounding box center [423, 162] width 56 height 11
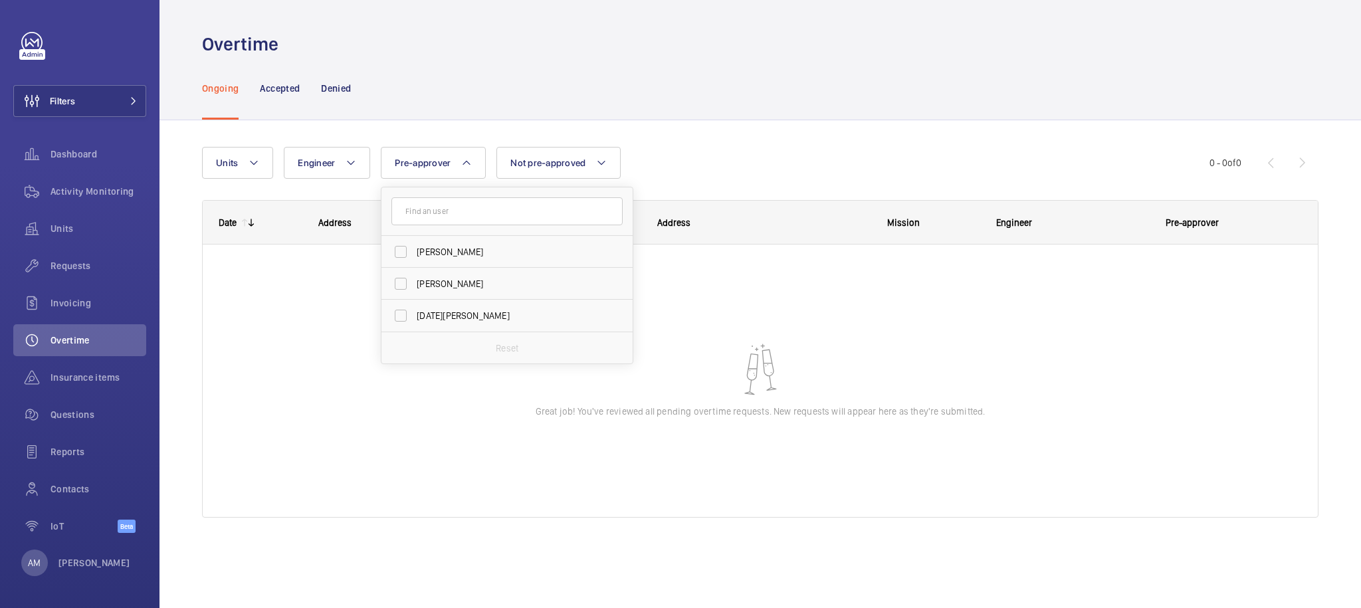
click at [688, 140] on div "Units Engineer Pre-approver Ervin Goh Roshan Shetty Raja Krishnamuthi Reset Not…" at bounding box center [760, 338] width 1116 height 424
click at [30, 567] on p "AM" at bounding box center [34, 562] width 13 height 13
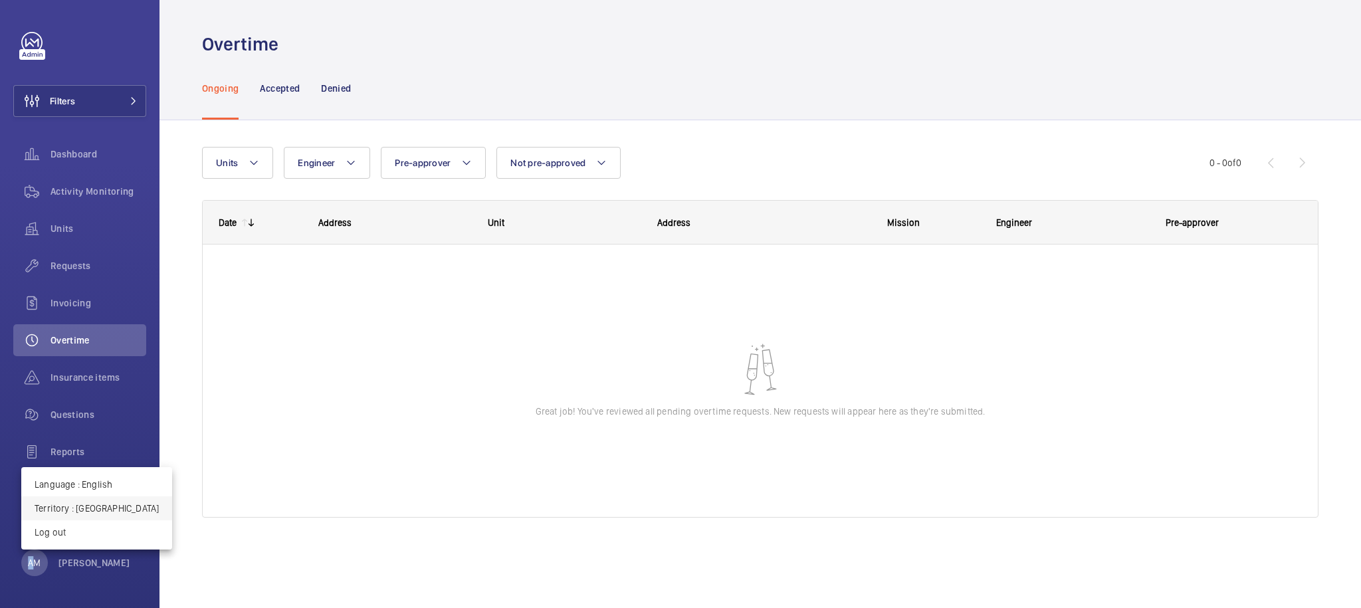
click at [98, 515] on button "Territory : Singapour" at bounding box center [96, 508] width 151 height 24
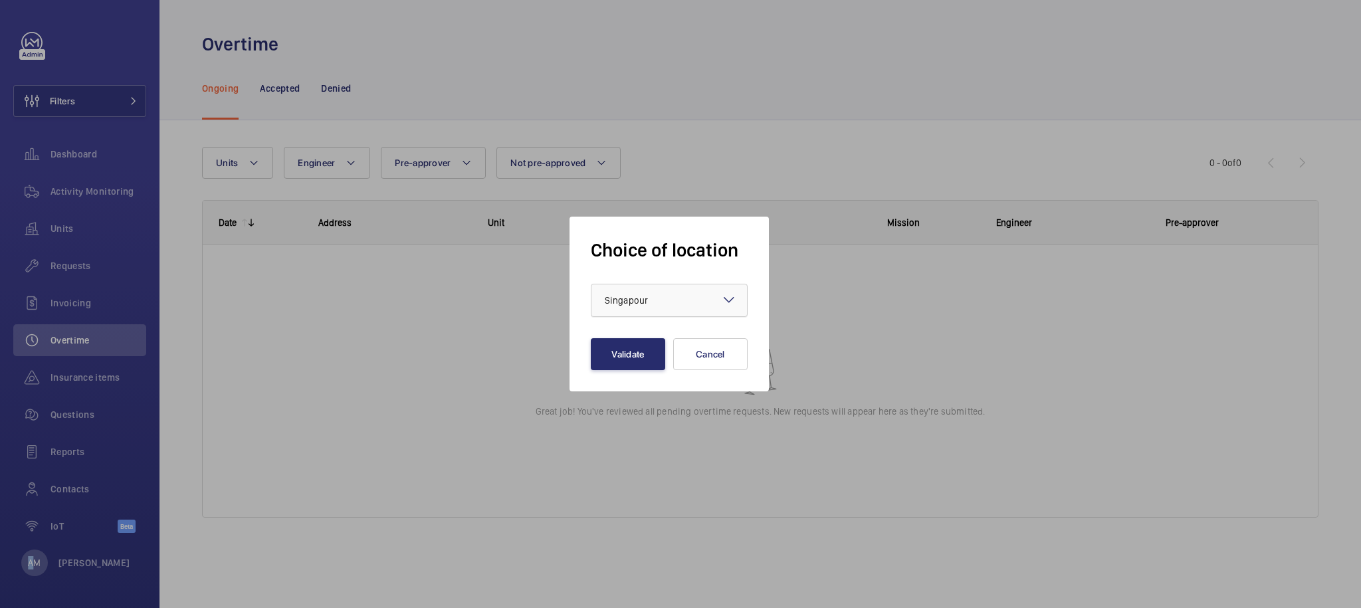
drag, startPoint x: 694, startPoint y: 308, endPoint x: 694, endPoint y: 315, distance: 7.3
click at [687, 310] on div at bounding box center [668, 300] width 155 height 32
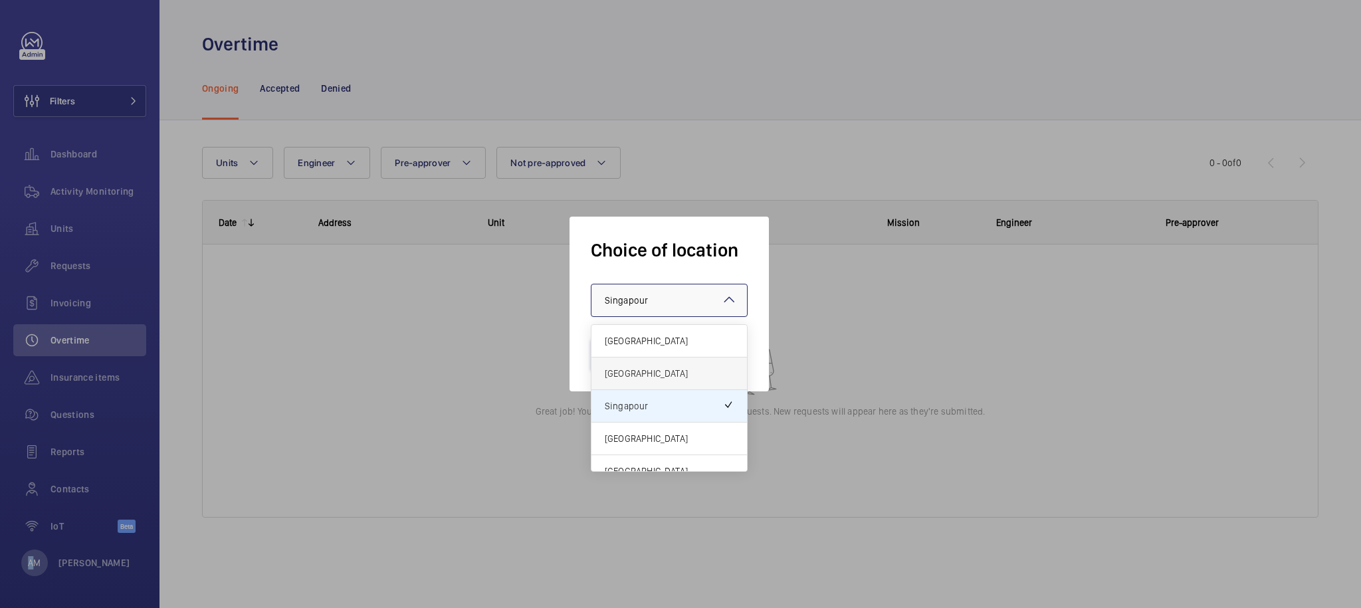
click at [637, 383] on div "[GEOGRAPHIC_DATA]" at bounding box center [668, 373] width 155 height 33
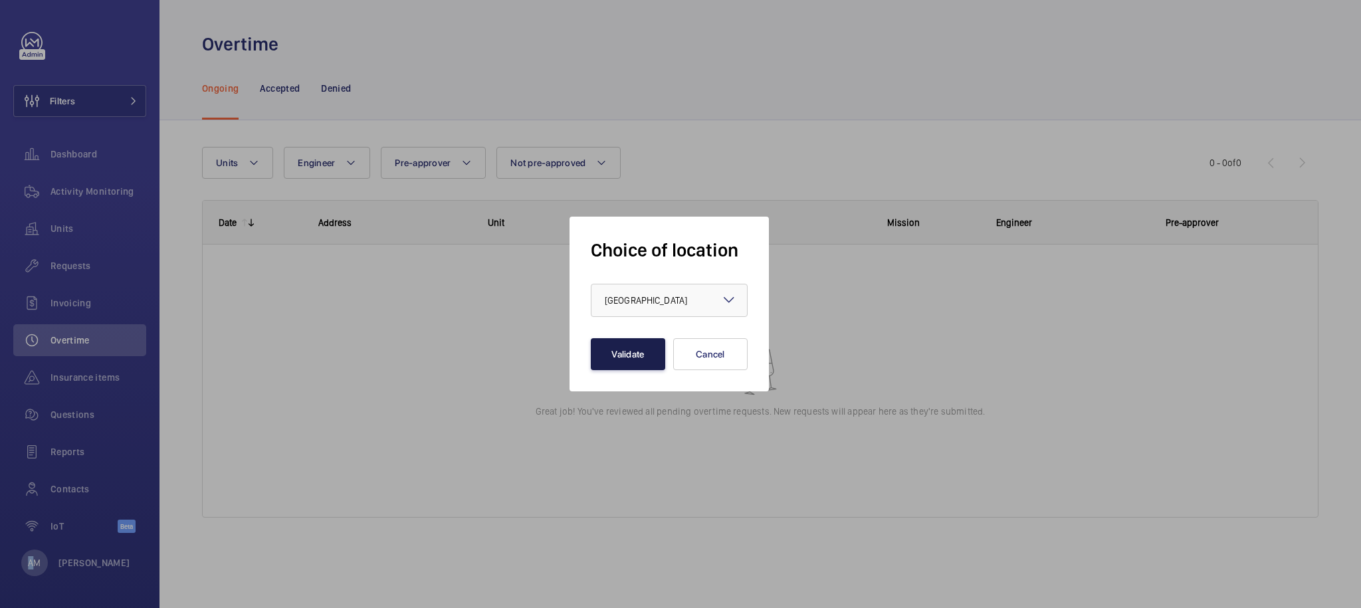
drag, startPoint x: 632, startPoint y: 356, endPoint x: 632, endPoint y: 369, distance: 13.3
click at [628, 367] on button "Validate" at bounding box center [628, 354] width 74 height 32
